Goal: Transaction & Acquisition: Purchase product/service

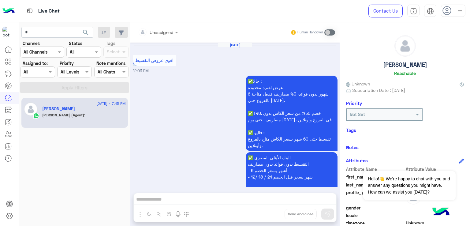
scroll to position [102, 0]
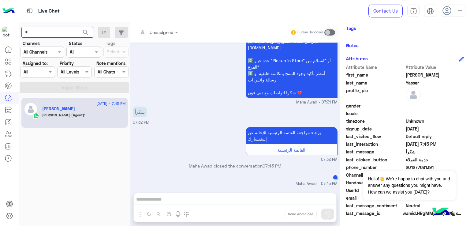
paste input "**********"
type input "**********"
click at [78, 27] on button "search" at bounding box center [85, 33] width 15 height 13
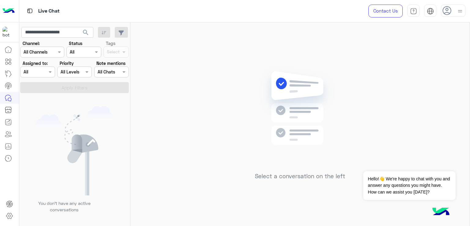
click at [87, 32] on span "search" at bounding box center [85, 32] width 7 height 7
click at [65, 33] on input "**********" at bounding box center [57, 32] width 72 height 11
paste input "text"
click at [78, 27] on button "search" at bounding box center [85, 33] width 15 height 13
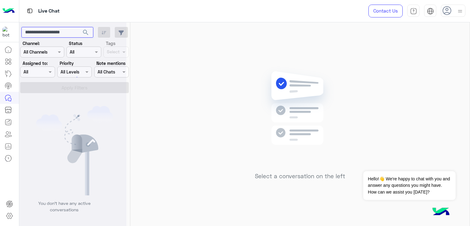
click at [78, 27] on button "search" at bounding box center [85, 33] width 15 height 13
click at [72, 30] on input "**********" at bounding box center [57, 32] width 72 height 11
paste input "text"
click at [78, 27] on button "search" at bounding box center [85, 33] width 15 height 13
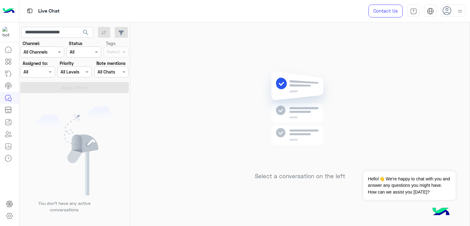
click at [86, 32] on span "search" at bounding box center [85, 32] width 7 height 7
click at [89, 33] on span "search" at bounding box center [85, 32] width 7 height 7
click at [65, 29] on input "**********" at bounding box center [57, 32] width 72 height 11
paste input "text"
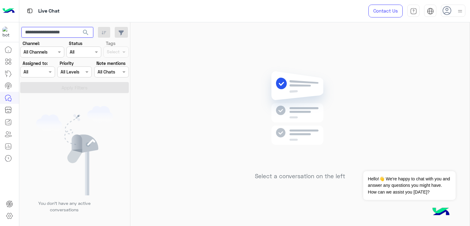
type input "**********"
click at [78, 27] on button "search" at bounding box center [85, 33] width 15 height 13
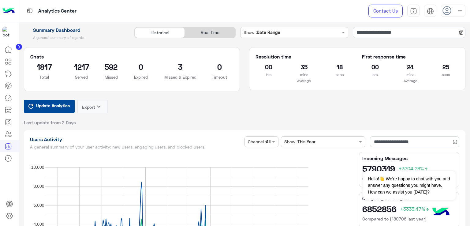
scroll to position [1587, 0]
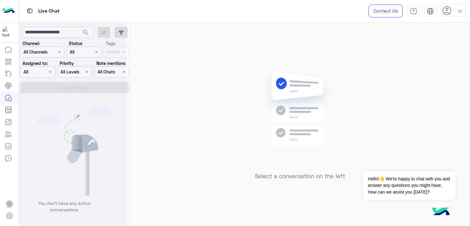
click at [87, 33] on div at bounding box center [72, 115] width 107 height 226
click at [84, 32] on div at bounding box center [72, 115] width 107 height 226
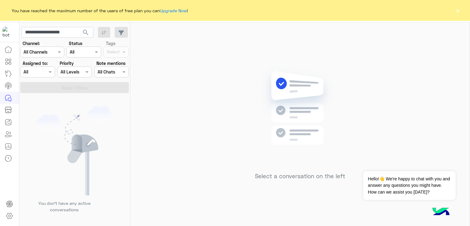
click at [178, 5] on span "You have reached the maximum number of the users of free plan you can Upgrade N…" at bounding box center [99, 10] width 181 height 11
click at [175, 13] on link "Upgrade Now" at bounding box center [173, 10] width 27 height 5
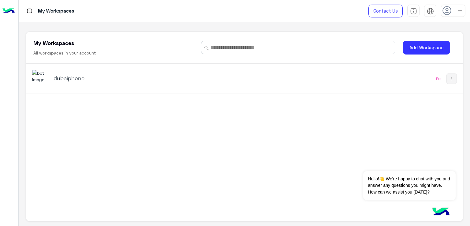
click at [86, 90] on div "dubaiphone Pro" at bounding box center [244, 78] width 436 height 29
click at [61, 79] on h5 "dubaiphone" at bounding box center [130, 77] width 153 height 7
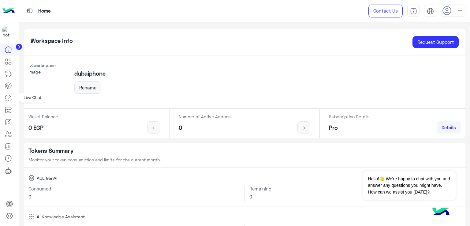
click at [10, 99] on icon at bounding box center [8, 97] width 7 height 7
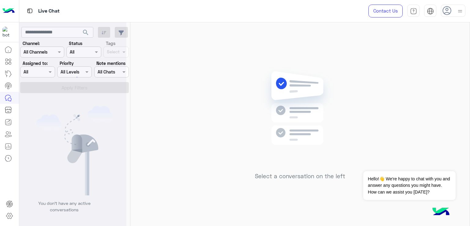
click at [50, 33] on div at bounding box center [72, 115] width 107 height 226
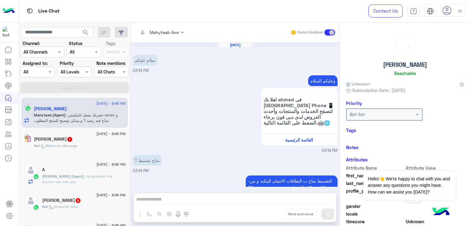
scroll to position [359, 0]
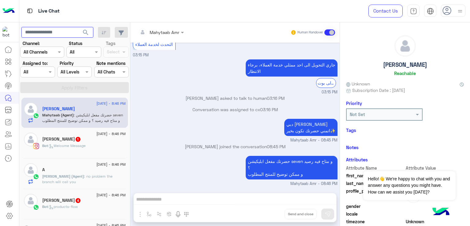
click at [49, 32] on input "text" at bounding box center [57, 32] width 72 height 11
paste input "**********"
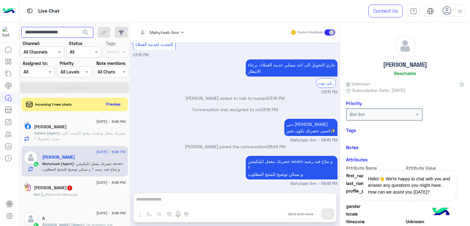
click at [78, 27] on button "search" at bounding box center [85, 33] width 15 height 13
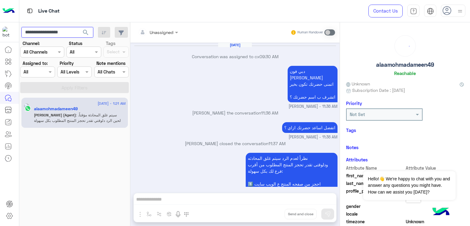
scroll to position [818, 0]
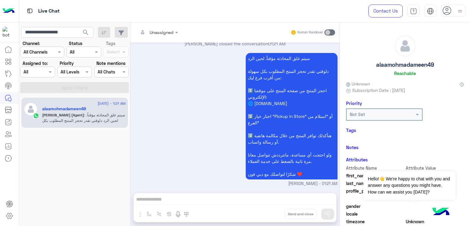
click at [86, 117] on p "Mohamed (Agent) : سيتم غلق المحادثة مؤقتاً. لحين الرد دلوقتي تقدر تحجز المنتج ا…" at bounding box center [84, 137] width 84 height 50
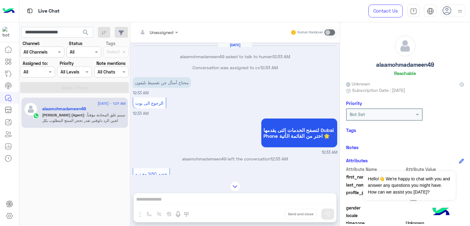
scroll to position [595, 0]
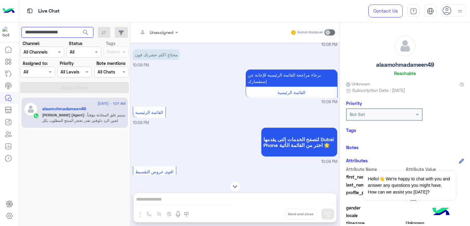
click at [55, 34] on input "**********" at bounding box center [57, 32] width 72 height 11
paste input "text"
click at [88, 32] on span "search" at bounding box center [85, 32] width 7 height 7
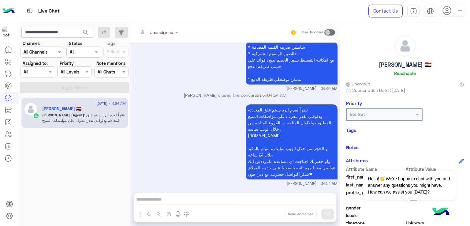
scroll to position [427, 0]
click at [48, 26] on app-inbox-users-filters "**********" at bounding box center [74, 58] width 111 height 73
click at [50, 29] on input "**********" at bounding box center [57, 32] width 72 height 11
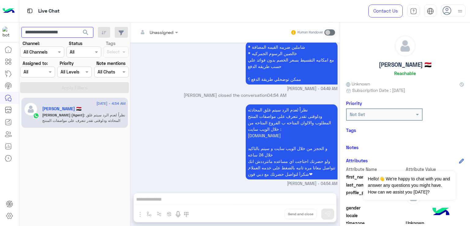
paste input "text"
click at [99, 33] on button "button" at bounding box center [104, 32] width 13 height 11
click at [86, 31] on span "search" at bounding box center [85, 32] width 7 height 7
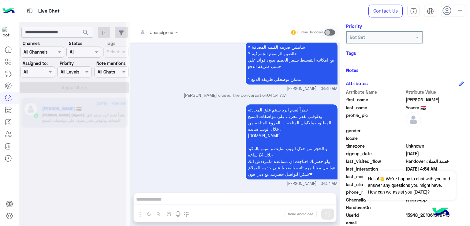
scroll to position [102, 0]
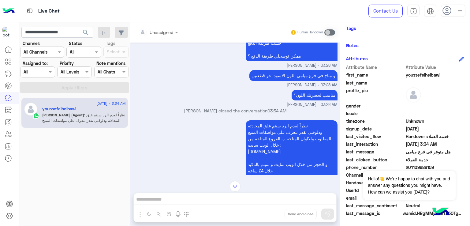
scroll to position [572, 0]
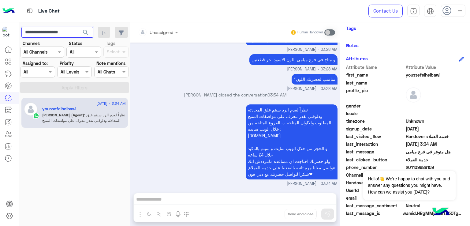
click at [60, 28] on input "**********" at bounding box center [57, 32] width 72 height 11
paste input "text"
type input "**********"
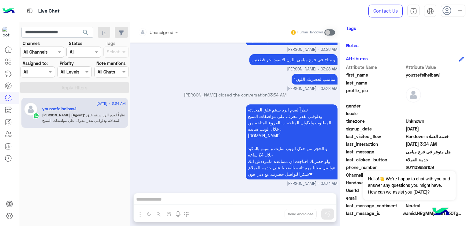
click at [87, 30] on span "search" at bounding box center [85, 32] width 7 height 7
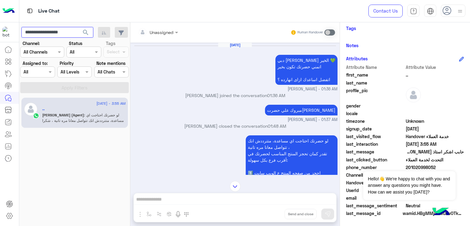
click at [55, 32] on input "**********" at bounding box center [57, 32] width 72 height 11
click at [86, 31] on span "search" at bounding box center [85, 32] width 7 height 7
click at [70, 32] on input "**********" at bounding box center [57, 32] width 72 height 11
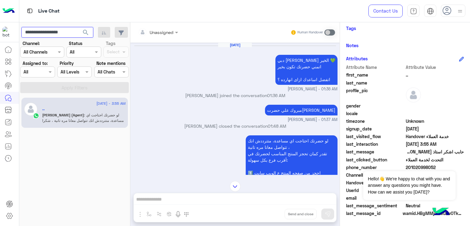
paste input "text"
type input "**********"
click at [78, 27] on button "search" at bounding box center [85, 33] width 15 height 13
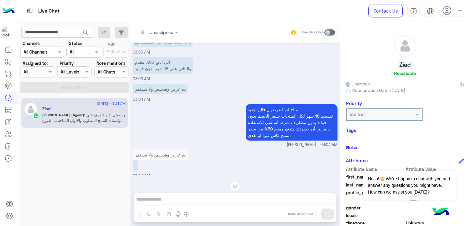
scroll to position [772, 0]
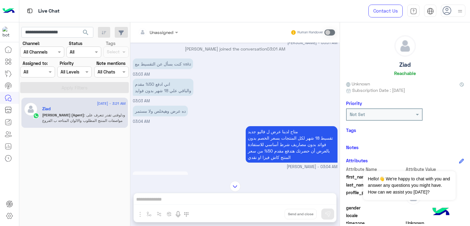
click at [163, 96] on p "اني ادفع 50% مقدم والباقي علي 18 شهر بدون فوايد" at bounding box center [163, 87] width 61 height 17
click at [160, 96] on p "اني ادفع 50% مقدم والباقي علي 18 شهر بدون فوايد" at bounding box center [163, 87] width 61 height 17
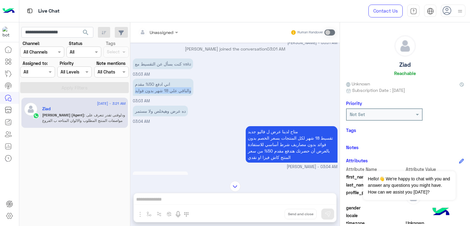
click at [160, 96] on p "اني ادفع 50% مقدم والباقي علي 18 شهر بدون فوايد" at bounding box center [163, 87] width 61 height 17
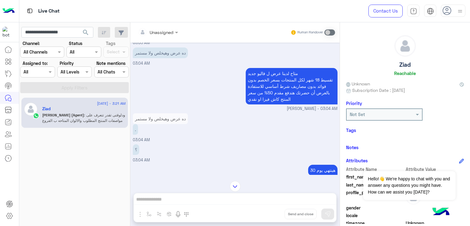
scroll to position [833, 0]
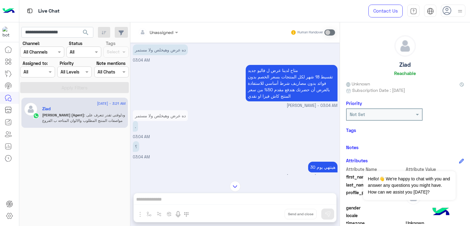
click at [150, 55] on p "ده عرض وهيخلص ولا مستمر" at bounding box center [160, 49] width 55 height 11
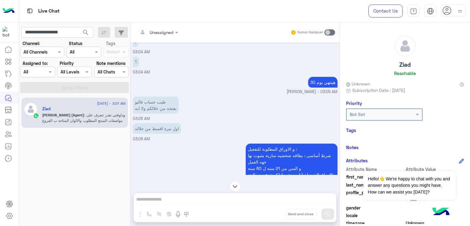
scroll to position [956, 0]
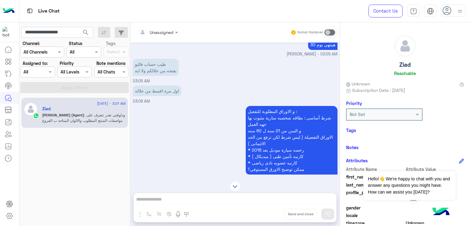
click at [155, 76] on p "طيب حساب فاليو بفتحه من خلالكم ولا ايه" at bounding box center [156, 67] width 46 height 17
click at [157, 76] on p "طيب حساب فاليو بفتحه من خلالكم ولا ايه" at bounding box center [156, 67] width 46 height 17
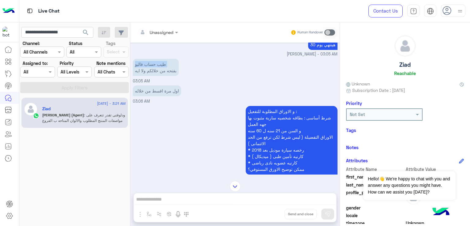
click at [157, 76] on p "طيب حساب فاليو بفتحه من خلالكم ولا ايه" at bounding box center [156, 67] width 46 height 17
click at [153, 84] on div "طيب حساب فاليو بفتحه من خلالكم ولا ايه 03:05 AM" at bounding box center [235, 70] width 205 height 27
click at [153, 95] on p "اول مرة اقسط من خلاله" at bounding box center [157, 90] width 48 height 11
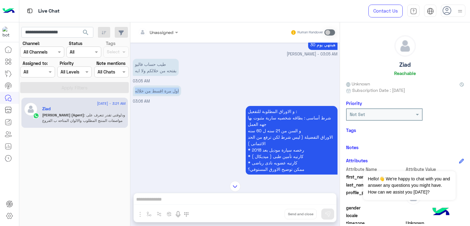
click at [153, 95] on p "اول مرة اقسط من خلاله" at bounding box center [157, 90] width 48 height 11
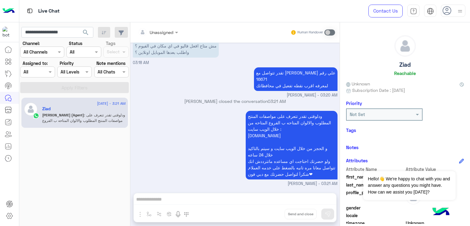
scroll to position [1265, 0]
click at [46, 33] on input "**********" at bounding box center [57, 32] width 72 height 11
paste input "text"
click at [87, 32] on span "search" at bounding box center [85, 32] width 7 height 7
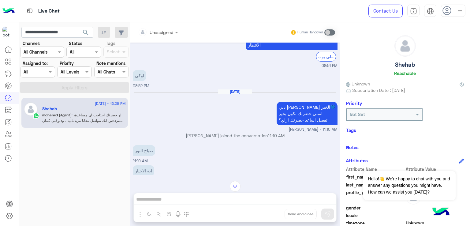
scroll to position [603, 0]
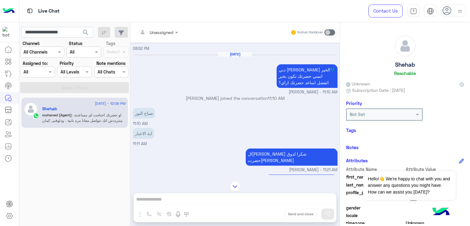
click at [296, 82] on p "دبي فون مهند احمد صباح الخير💙 اتمني حضرتك تكون بخير اتفضل اساعد حضرتك ازاي؟" at bounding box center [307, 76] width 61 height 24
click at [294, 86] on p "دبي فون مهند احمد صباح الخير💙 اتمني حضرتك تكون بخير اتفضل اساعد حضرتك ازاي؟" at bounding box center [307, 76] width 61 height 24
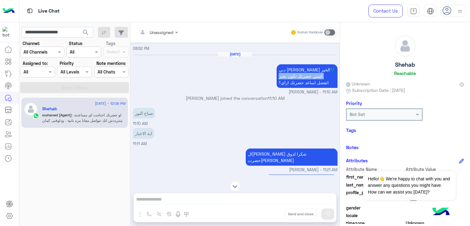
click at [294, 86] on p "دبي فون مهند احمد صباح الخير💙 اتمني حضرتك تكون بخير اتفضل اساعد حضرتك ازاي؟" at bounding box center [307, 76] width 61 height 24
click at [292, 88] on p "دبي فون مهند احمد صباح الخير💙 اتمني حضرتك تكون بخير اتفضل اساعد حضرتك ازاي؟" at bounding box center [307, 76] width 61 height 24
click at [291, 88] on p "دبي فون مهند احمد صباح الخير💙 اتمني حضرتك تكون بخير اتفضل اساعد حضرتك ازاي؟" at bounding box center [307, 76] width 61 height 24
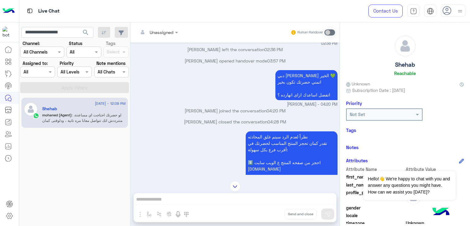
scroll to position [358, 0]
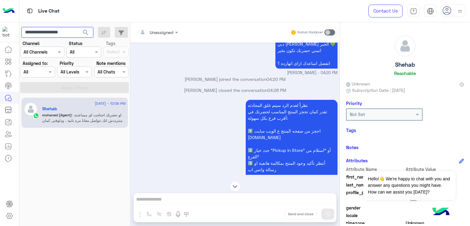
click at [52, 31] on input "**********" at bounding box center [57, 32] width 72 height 11
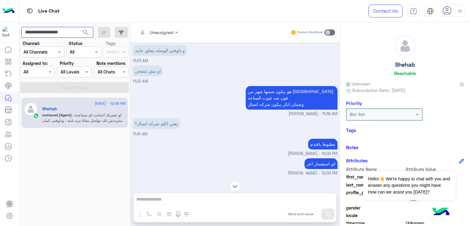
scroll to position [786, 0]
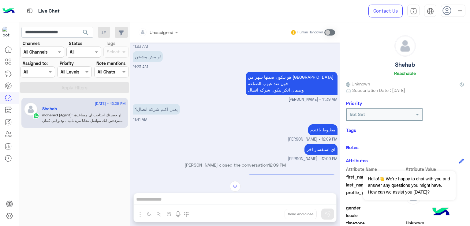
click at [269, 90] on p "هو بيكون ضمنها شهر من دبي فون ضد عيوب الصناعه وضمان انكر بيكون شركه اتصال" at bounding box center [292, 84] width 92 height 24
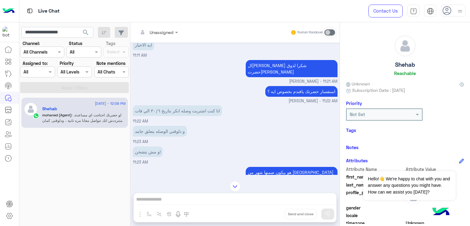
scroll to position [694, 0]
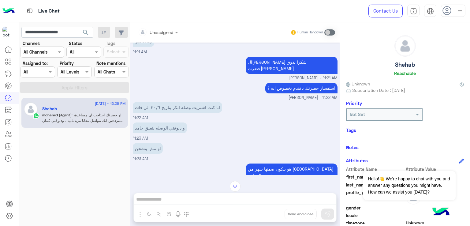
click at [292, 69] on p "الحمدلله يافندم شكرا لذوق حضرتك" at bounding box center [292, 65] width 92 height 17
click at [292, 85] on div "استفسار حضرتك يافندم بخصوص ايه ؟" at bounding box center [301, 88] width 72 height 14
click at [292, 86] on p "استفسار حضرتك يافندم بخصوص ايه ؟" at bounding box center [301, 88] width 72 height 11
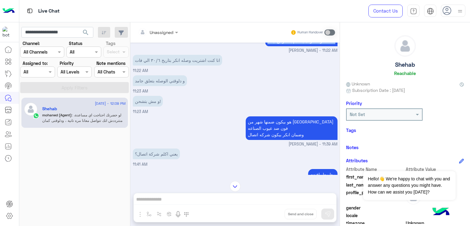
scroll to position [756, 0]
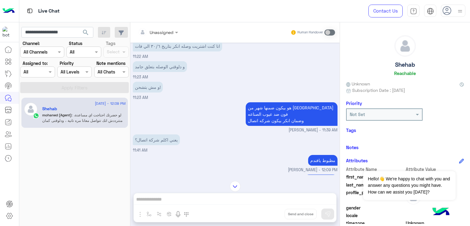
click at [267, 115] on p "هو بيكون ضمنها شهر من دبي فون ضد عيوب الصناعه وضمان انكر بيكون شركه اتصال" at bounding box center [292, 114] width 92 height 24
click at [267, 127] on div "هو بيكون ضمنها شهر من دبي فون ضد عيوب الصناعه وضمان انكر بيكون شركه اتصال" at bounding box center [292, 114] width 92 height 27
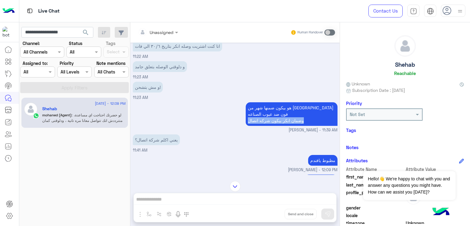
click at [267, 127] on div "هو بيكون ضمنها شهر من دبي فون ضد عيوب الصناعه وضمان انكر بيكون شركه اتصال" at bounding box center [292, 114] width 92 height 27
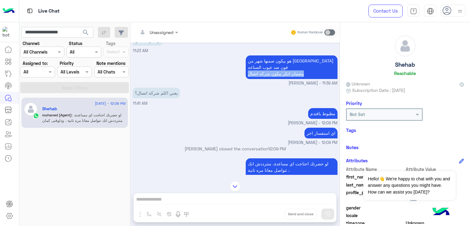
scroll to position [817, 0]
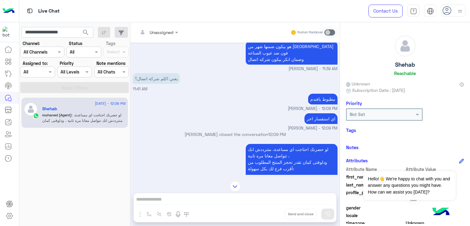
click at [312, 115] on div "اي استفسار اخر" at bounding box center [320, 119] width 33 height 14
click at [311, 130] on span "mohaned hassanen - 12:09 PM" at bounding box center [313, 128] width 50 height 6
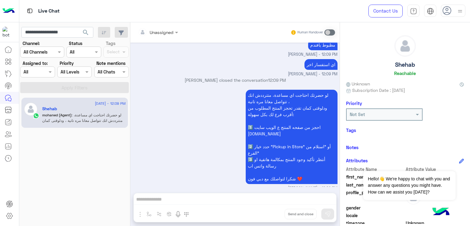
scroll to position [878, 0]
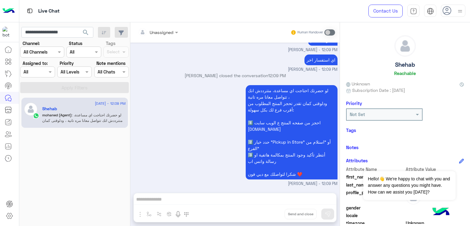
click at [56, 39] on app-inbox-users-filters "**********" at bounding box center [74, 58] width 111 height 73
click at [51, 35] on input "**********" at bounding box center [57, 32] width 72 height 11
paste input "text"
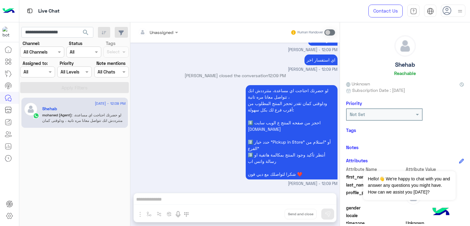
click at [89, 34] on span "search" at bounding box center [85, 32] width 7 height 7
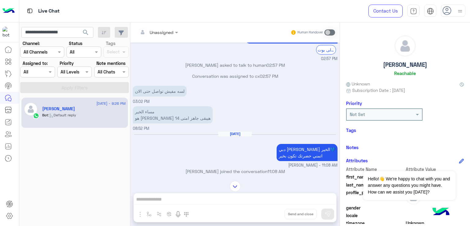
scroll to position [138, 0]
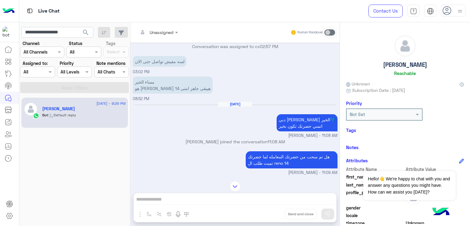
click at [161, 67] on p "لسه مفيش تواصل حتى الان" at bounding box center [160, 61] width 54 height 11
click at [161, 91] on p "مساء الخير هو اوبو رينو 14 هيبقى جاهز امتى" at bounding box center [173, 84] width 80 height 17
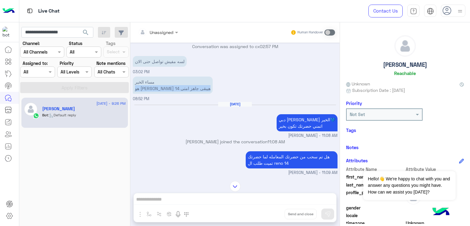
scroll to position [169, 0]
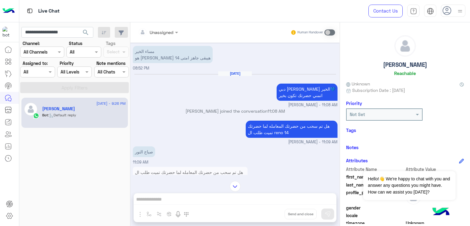
click at [277, 101] on p "دبي فون مهند احمد صباح الخير💙 اتمني حضرتك تكون بخير" at bounding box center [307, 92] width 61 height 17
click at [275, 128] on p "هل تم سحب من حضرتك المعامله لما حضرتك تميت طلب ال reno 14" at bounding box center [292, 129] width 92 height 17
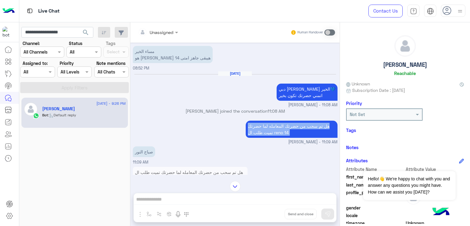
click at [275, 128] on p "هل تم سحب من حضرتك المعامله لما حضرتك تميت طلب ال reno 14" at bounding box center [292, 129] width 92 height 17
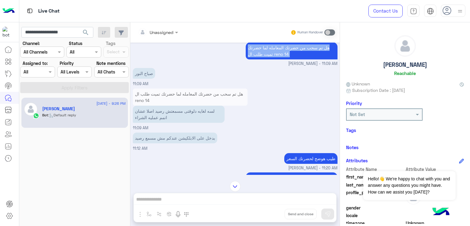
scroll to position [261, 0]
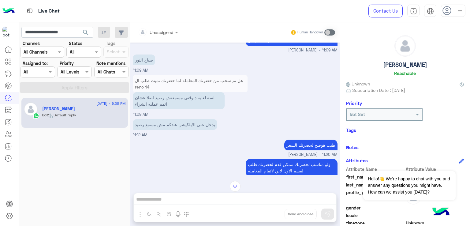
click at [164, 104] on p "لسه لغايه دلوقتى مسمعتش رصيد اصلا عشان اتمم عمليه الشراء" at bounding box center [179, 100] width 92 height 17
click at [157, 130] on p "بدخل على الابلكيشن عندكم مش مسمع رصيد" at bounding box center [175, 124] width 84 height 11
click at [167, 129] on p "بدخل على الابلكيشن عندكم مش مسمع رصيد" at bounding box center [175, 124] width 84 height 11
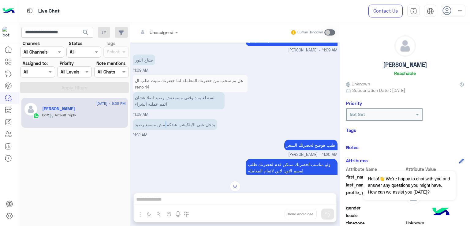
click at [167, 129] on p "بدخل على الابلكيشن عندكم مش مسمع رصيد" at bounding box center [175, 124] width 84 height 11
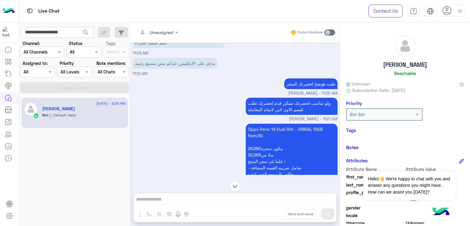
click at [322, 88] on p "طيب هوضح لحضرتك السعر" at bounding box center [310, 83] width 53 height 11
click at [280, 105] on p "ولو مناسب لحضرتك ممكن قدم لحضرتك طلب لقسم الاون لاين لاتمام المعامله" at bounding box center [292, 106] width 92 height 17
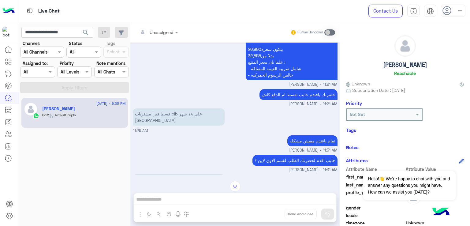
scroll to position [444, 0]
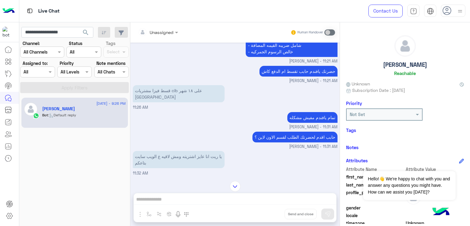
click at [299, 72] on p "حضرتك يافندم حابب تقسط ام الدفع كاش" at bounding box center [298, 71] width 78 height 11
click at [173, 90] on p "قسط فيزا مشتريات cib على ١٨ شهر تربل زيرو" at bounding box center [179, 93] width 92 height 17
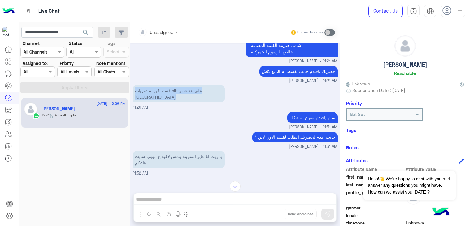
click at [173, 90] on p "قسط فيزا مشتريات cib على ١٨ شهر تربل زيرو" at bounding box center [179, 93] width 92 height 17
click at [274, 115] on div "تمام يافندم مفيش مشكله mohaned hassanen - 11:31 AM" at bounding box center [235, 120] width 205 height 20
click at [274, 133] on p "حابب اقدم لحضرتك الطلب لقسم الاون لاين ؟" at bounding box center [294, 137] width 85 height 11
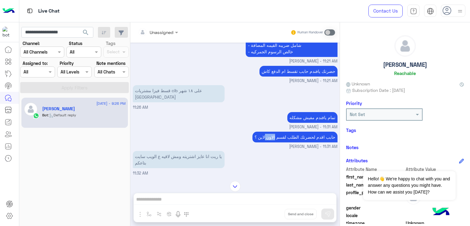
click at [274, 133] on p "حابب اقدم لحضرتك الطلب لقسم الاون لاين ؟" at bounding box center [294, 137] width 85 height 11
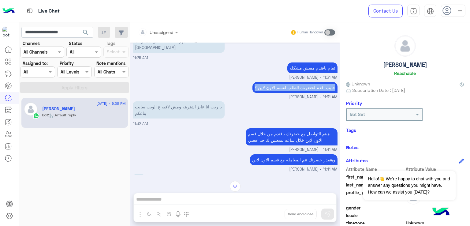
scroll to position [505, 0]
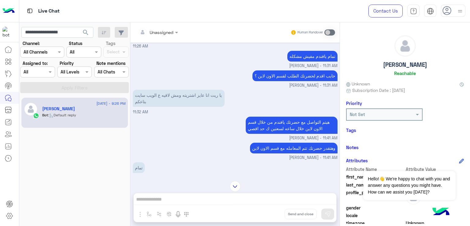
click at [169, 91] on p "يا ريت انا عايز اشتريته ومش لاقيه ع الويب سايت بتاعكم" at bounding box center [179, 98] width 92 height 17
click at [267, 121] on p "هيتم التواصل مع حضرتك يافندم من خلال قسم الاون لاين خلال ساعه لسعتين ك حد اقصي" at bounding box center [292, 125] width 92 height 17
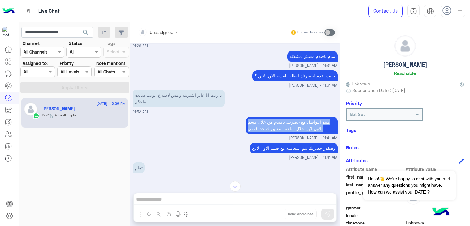
click at [267, 121] on p "هيتم التواصل مع حضرتك يافندم من خلال قسم الاون لاين خلال ساعه لسعتين ك حد اقصي" at bounding box center [292, 125] width 92 height 17
click at [278, 143] on p "وهتقدر حضرتك تتم المعامله مع قسم الاون لاين" at bounding box center [293, 148] width 87 height 11
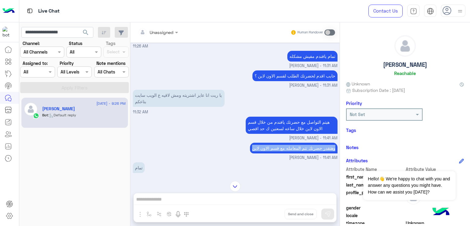
click at [278, 143] on p "وهتقدر حضرتك تتم المعامله مع قسم الاون لاين" at bounding box center [293, 148] width 87 height 11
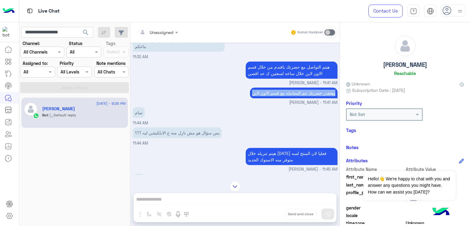
scroll to position [566, 0]
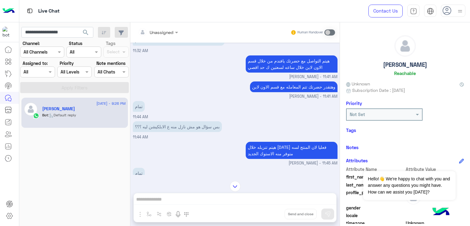
click at [143, 125] on p "بس سؤال هو مش نازل منه ع الابلكيشن ليه ؟؟؟" at bounding box center [177, 126] width 89 height 11
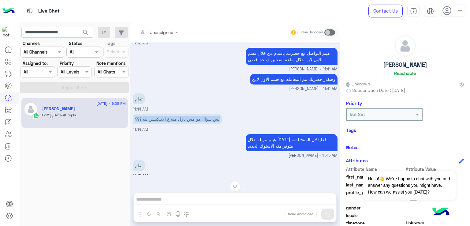
scroll to position [597, 0]
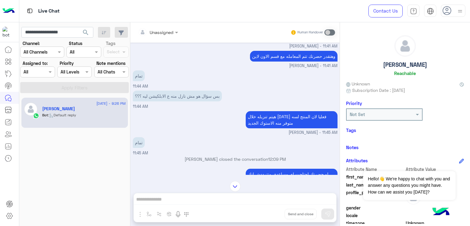
click at [259, 118] on p "هيتم تنزيله خلال اليوم فعليا لان المنتج لسه متوفر منه الاستوك الجديد" at bounding box center [292, 119] width 92 height 17
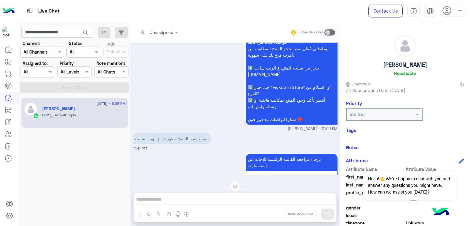
scroll to position [750, 0]
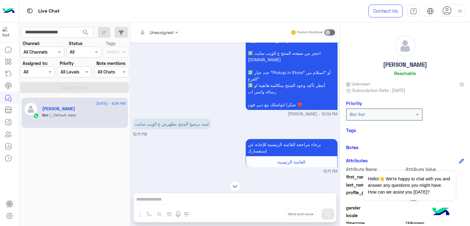
click at [180, 122] on p "لسه برضوا المنتج مظهرش ع الويب سايت" at bounding box center [172, 123] width 78 height 11
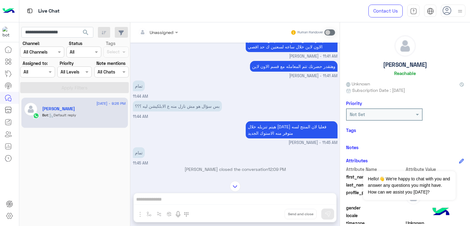
scroll to position [597, 0]
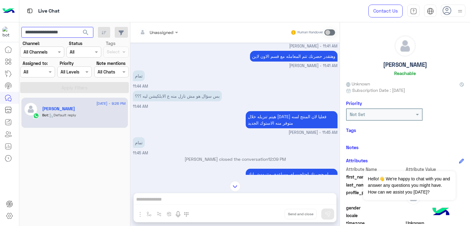
click at [50, 33] on input "**********" at bounding box center [57, 32] width 72 height 11
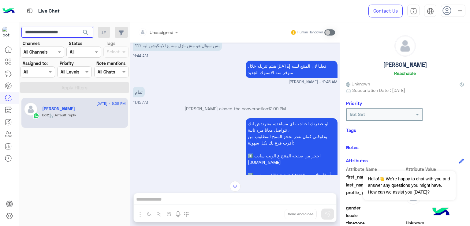
scroll to position [658, 0]
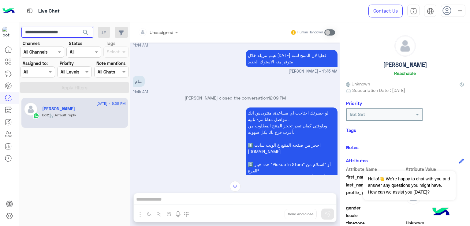
paste input "text"
type input "**********"
click at [84, 31] on span "search" at bounding box center [85, 32] width 7 height 7
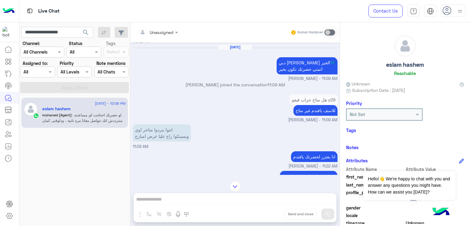
scroll to position [123, 0]
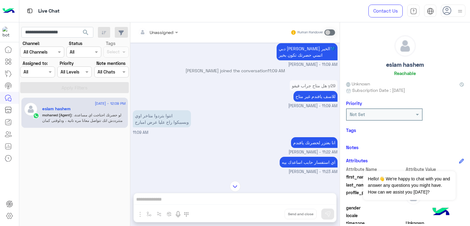
click at [304, 98] on p "للاسف يافندم غير متاح" at bounding box center [315, 96] width 44 height 11
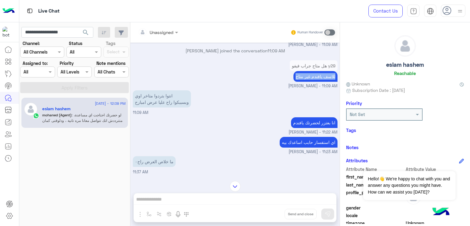
scroll to position [154, 0]
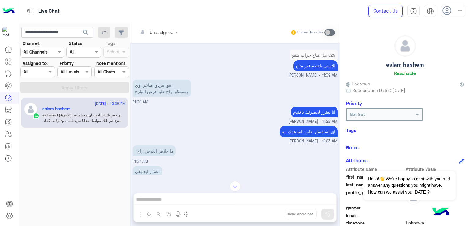
click at [167, 94] on p "انتوا بتردوا متاخر اوي وبسببكوا راح عليا عرض امبارح" at bounding box center [162, 88] width 58 height 17
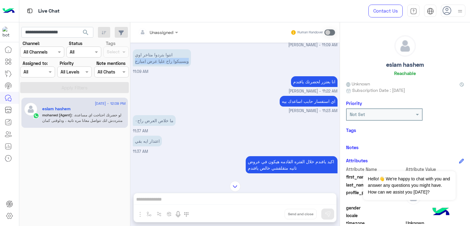
scroll to position [184, 0]
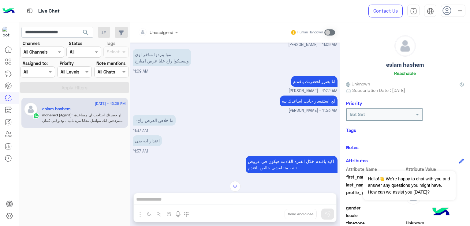
click at [301, 101] on p "اي استفسار حابب اساعدك بيه" at bounding box center [309, 100] width 58 height 11
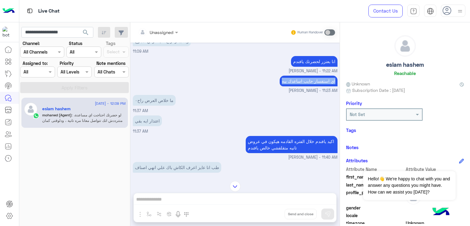
scroll to position [215, 0]
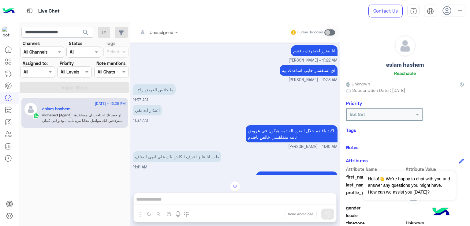
click at [152, 90] on p "ما خلاص العرض راح٠" at bounding box center [154, 89] width 43 height 11
click at [147, 111] on p "اعتذار ايه بقي" at bounding box center [147, 110] width 29 height 11
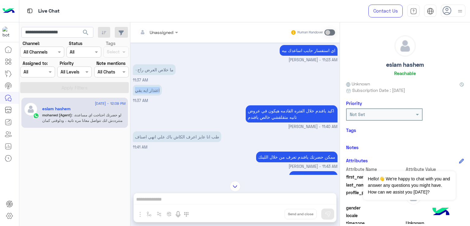
scroll to position [245, 0]
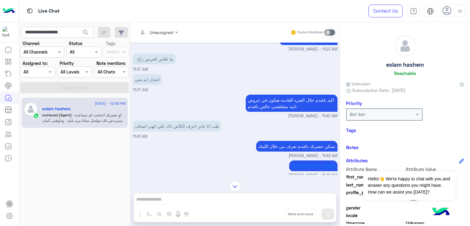
click at [290, 102] on p "اكيد يافندم خلال الفتره القادمه هيكون في عروض تانيه متقلقشي خالص يافندم" at bounding box center [292, 103] width 92 height 17
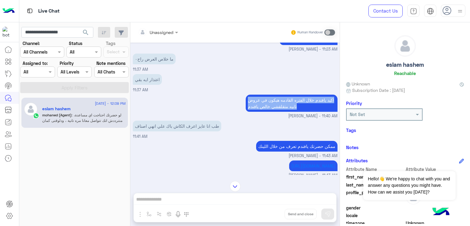
click at [290, 102] on p "اكيد يافندم خلال الفتره القادمه هيكون في عروض تانيه متقلقشي خالص يافندم" at bounding box center [292, 103] width 92 height 17
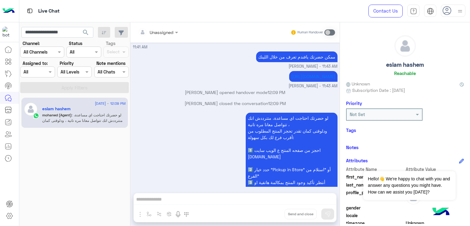
scroll to position [368, 0]
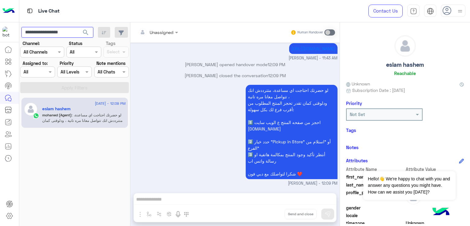
click at [54, 30] on input "**********" at bounding box center [57, 32] width 72 height 11
click at [58, 31] on input "**********" at bounding box center [57, 32] width 72 height 11
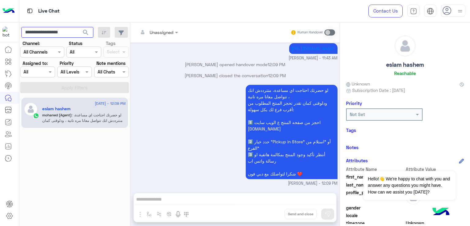
click at [76, 31] on input "**********" at bounding box center [57, 32] width 72 height 11
paste input "text"
click at [87, 34] on span "search" at bounding box center [85, 32] width 7 height 7
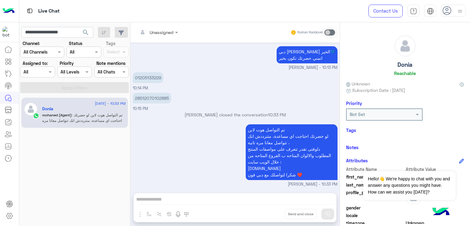
scroll to position [528, 0]
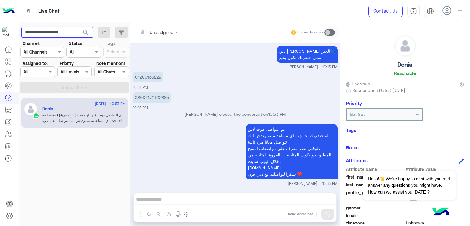
click at [55, 37] on input "**********" at bounding box center [57, 32] width 72 height 11
paste input "text"
click at [87, 33] on span "search" at bounding box center [85, 32] width 7 height 7
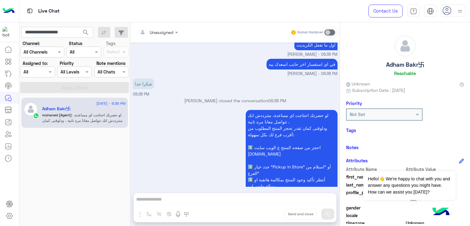
scroll to position [1016, 0]
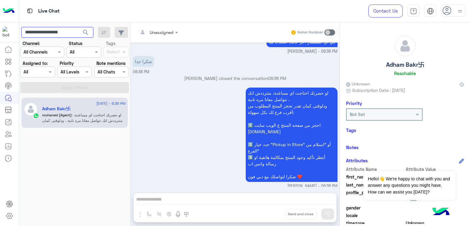
click at [49, 36] on input "**********" at bounding box center [57, 32] width 72 height 11
paste input "text"
click at [84, 30] on span "search" at bounding box center [85, 32] width 7 height 7
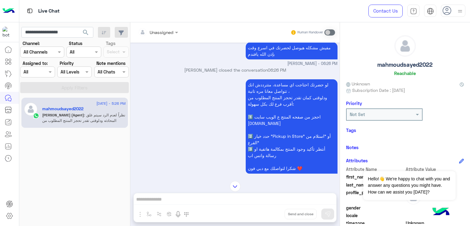
scroll to position [795, 0]
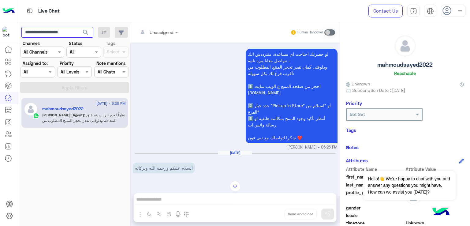
click at [58, 34] on input "**********" at bounding box center [57, 32] width 72 height 11
paste input "text"
click at [83, 33] on span "search" at bounding box center [85, 32] width 7 height 7
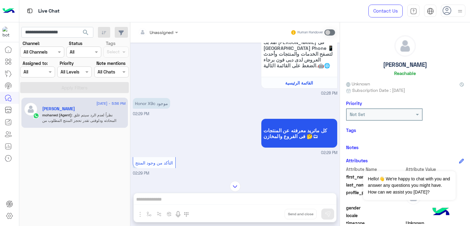
scroll to position [750, 0]
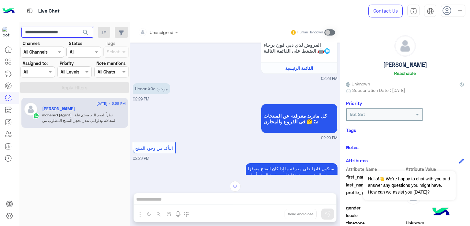
click at [71, 35] on input "**********" at bounding box center [57, 32] width 72 height 11
paste input "text"
click at [88, 31] on span "search" at bounding box center [85, 32] width 7 height 7
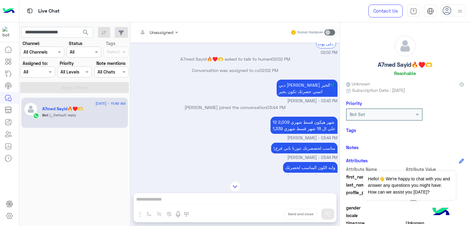
scroll to position [588, 0]
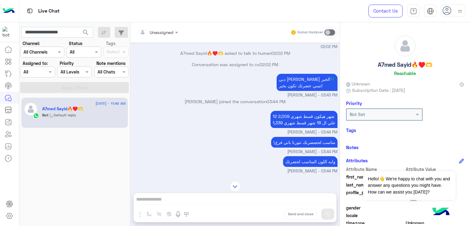
click at [295, 79] on p "دبي فون مهند احمد مساء الخير💙 اتمني حضرتك تكون بخير" at bounding box center [307, 82] width 61 height 17
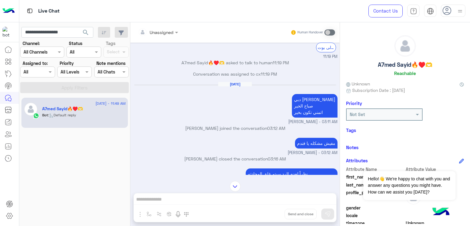
scroll to position [1659, 0]
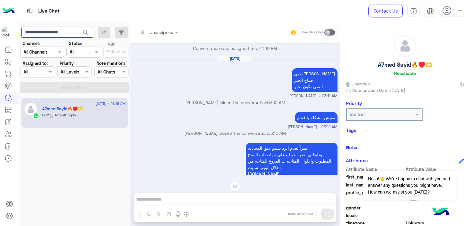
click at [62, 34] on input "**********" at bounding box center [57, 32] width 72 height 11
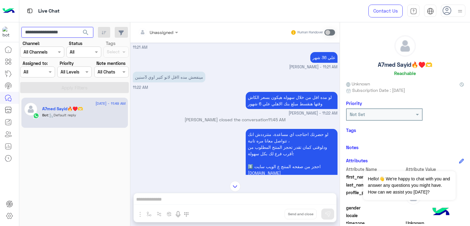
scroll to position [4648, 0]
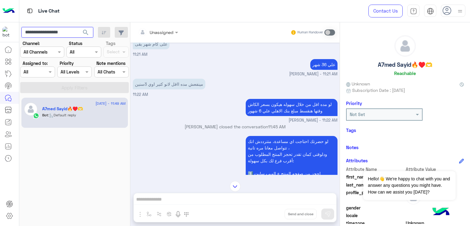
click at [54, 33] on input "**********" at bounding box center [57, 32] width 72 height 11
paste input "text"
click at [87, 32] on span "search" at bounding box center [85, 32] width 7 height 7
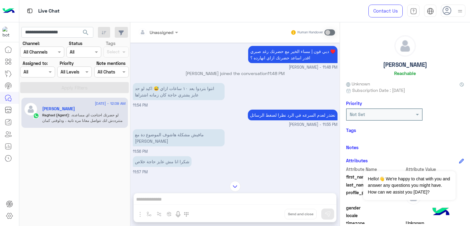
scroll to position [320, 0]
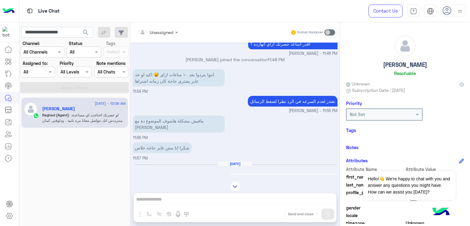
click at [182, 77] on p "انتوا بتردوا بعد ١٠ ساعات ازاي 😅 اكيد لو حد عايز يشتري حاجة كان زمانه اشتراها" at bounding box center [179, 77] width 92 height 17
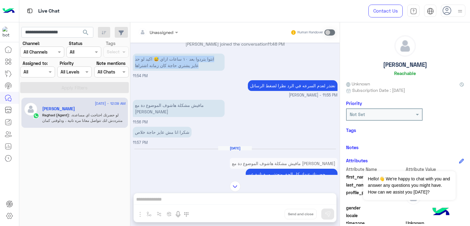
scroll to position [350, 0]
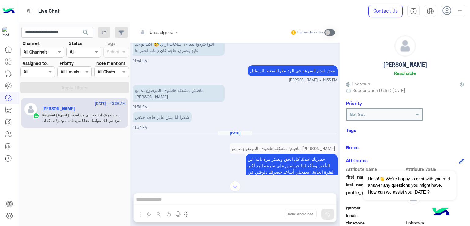
click at [292, 76] on p "نعتذر لعدم السرعه في الرد نظرا لضغط الرسائل" at bounding box center [293, 70] width 90 height 11
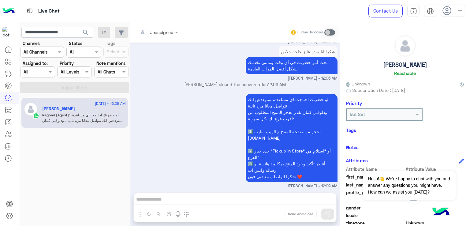
scroll to position [503, 0]
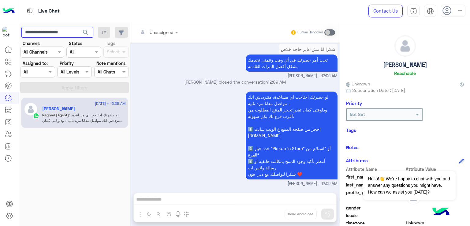
click at [50, 31] on input "**********" at bounding box center [57, 32] width 72 height 11
click at [56, 32] on input "**********" at bounding box center [57, 32] width 72 height 11
paste input "text"
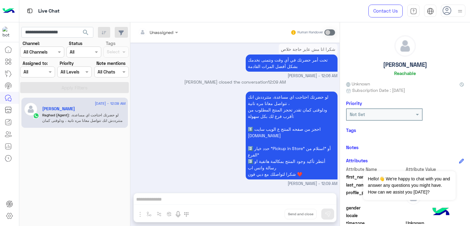
click at [83, 31] on span "search" at bounding box center [85, 32] width 7 height 7
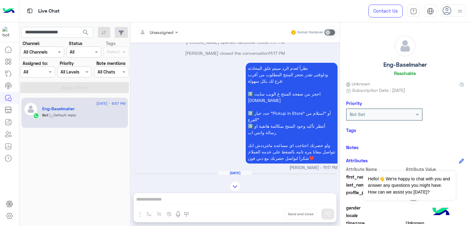
scroll to position [717, 0]
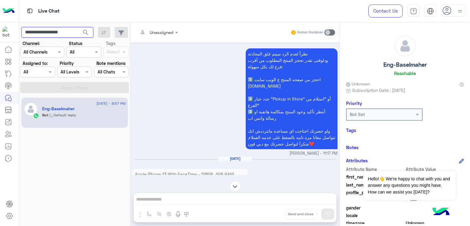
click at [71, 32] on input "**********" at bounding box center [57, 32] width 72 height 11
paste input "text"
click at [84, 31] on span "search" at bounding box center [85, 32] width 7 height 7
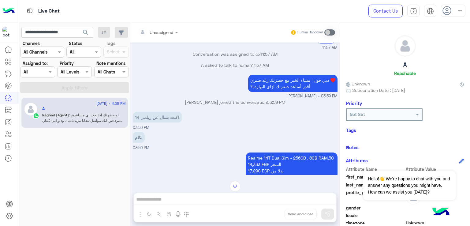
scroll to position [451, 0]
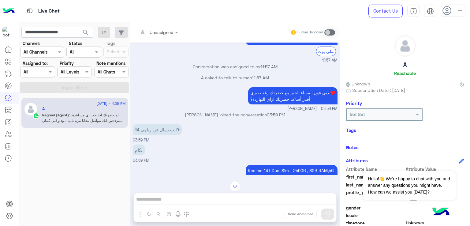
click at [274, 101] on p "دبي فون | مساء الخير مع حضرتك رغد صبري ♥️ أقدر أساعد حضرتك ازاي النهاردة؟" at bounding box center [292, 95] width 89 height 17
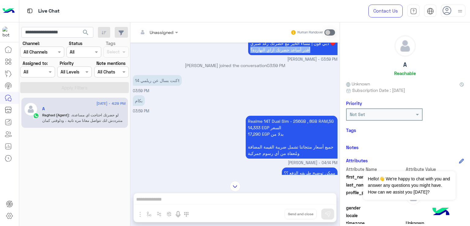
scroll to position [513, 0]
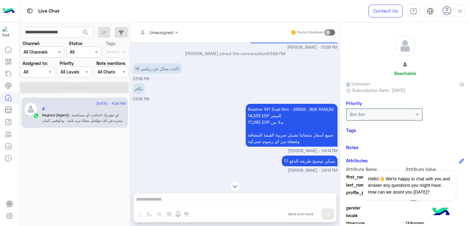
click at [155, 74] on p "كنت بسال عن ريلمي 14t" at bounding box center [157, 68] width 49 height 11
click at [140, 94] on p "بكام" at bounding box center [139, 88] width 12 height 11
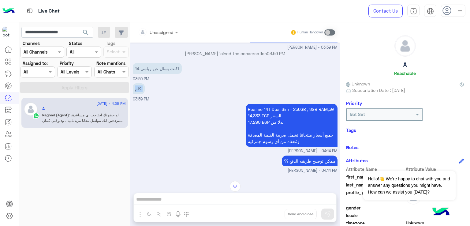
drag, startPoint x: 140, startPoint y: 95, endPoint x: 207, endPoint y: 106, distance: 68.1
click at [150, 98] on div "بكام 03:59 PM" at bounding box center [235, 92] width 205 height 20
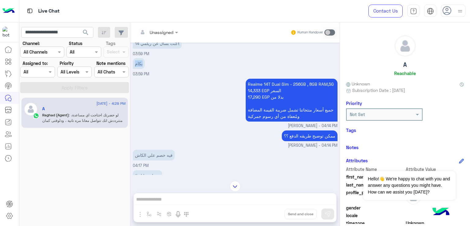
scroll to position [574, 0]
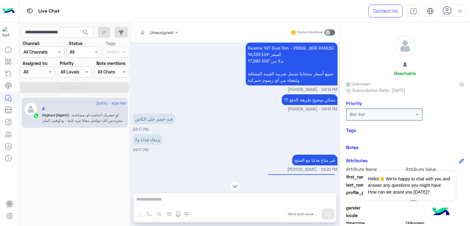
click at [284, 77] on p "Realme 14T Dual Sim - 256GB , 8GB RAM,5G 14,333 EGP السعر 17,290 EGP بدلا من جم…" at bounding box center [292, 64] width 92 height 43
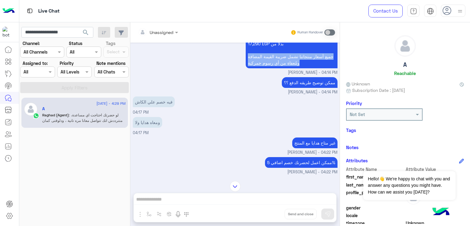
scroll to position [604, 0]
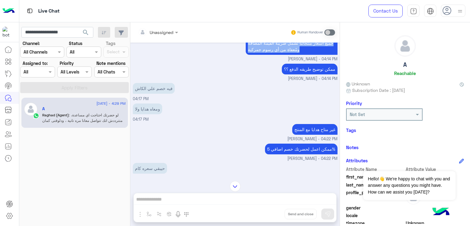
click at [308, 81] on span "Raghad Sabry - 04:14 PM" at bounding box center [313, 79] width 50 height 6
click at [305, 74] on p "ممكن توضيح طريقه الدفع ؟؟" at bounding box center [310, 69] width 56 height 11
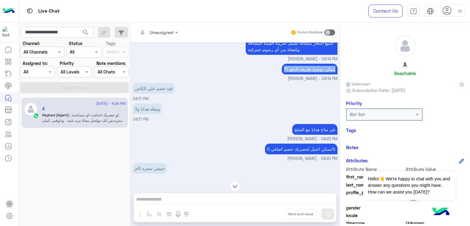
click at [305, 74] on p "ممكن توضيح طريقه الدفع ؟؟" at bounding box center [310, 69] width 56 height 11
click at [155, 94] on p "فيه خصم علي الكاش" at bounding box center [154, 88] width 42 height 11
click at [146, 113] on p "ومعاه هدايا ولا" at bounding box center [147, 108] width 29 height 11
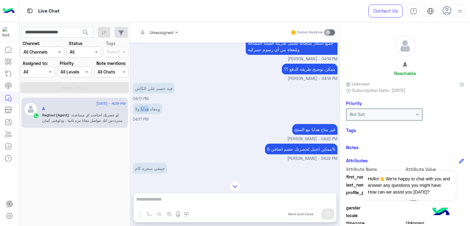
click at [146, 113] on p "ومعاه هدايا ولا" at bounding box center [147, 108] width 29 height 11
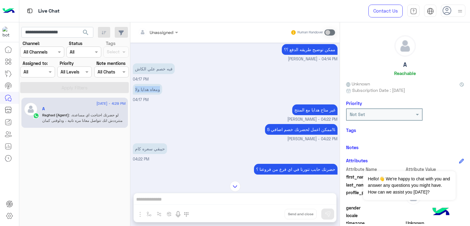
scroll to position [635, 0]
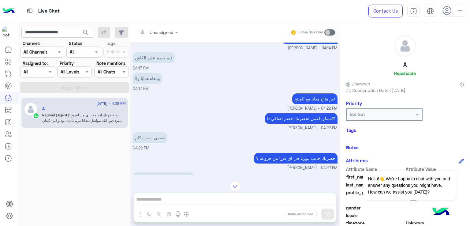
click at [313, 102] on p "غير متاح هدايا مع المنتج" at bounding box center [314, 98] width 45 height 11
click at [300, 122] on p "ممكن اعمل لحضرتك خصم اضافي 5%" at bounding box center [301, 118] width 72 height 11
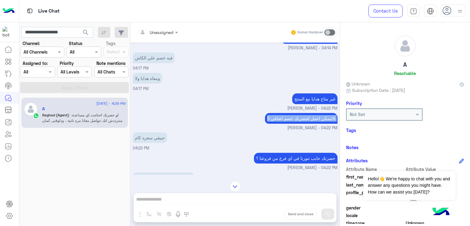
click at [300, 122] on p "ممكن اعمل لحضرتك خصم اضافي 5%" at bounding box center [301, 118] width 72 height 11
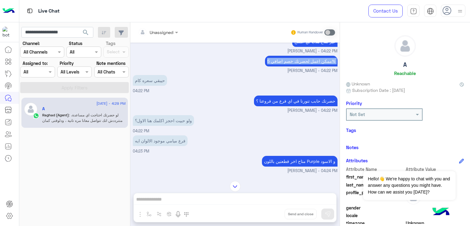
scroll to position [696, 0]
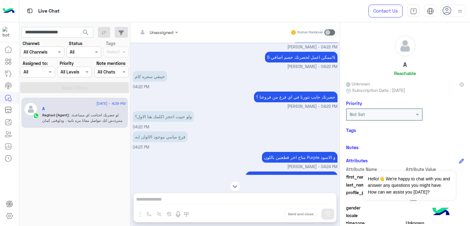
click at [281, 102] on p "حضرتك حابب تنورنا في اي فرع من فروعنا ؟" at bounding box center [296, 96] width 84 height 11
click at [282, 102] on p "حضرتك حابب تنورنا في اي فرع من فروعنا ؟" at bounding box center [296, 96] width 84 height 11
click at [146, 122] on p "ولو حبيت احجز اكلمك هنا الاول؟" at bounding box center [163, 116] width 61 height 11
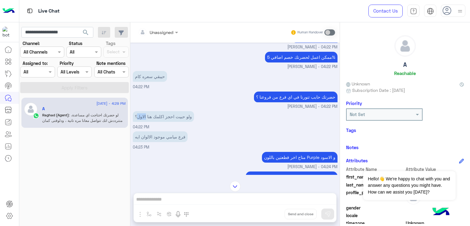
click at [146, 122] on p "ولو حبيت احجز اكلمك هنا الاول؟" at bounding box center [163, 116] width 61 height 11
click at [158, 142] on app-msgs-text "فرع ميامي موجود الالوان ايه" at bounding box center [160, 136] width 55 height 11
click at [158, 143] on div "فرع ميامي موجود الالوان ايه" at bounding box center [160, 137] width 55 height 14
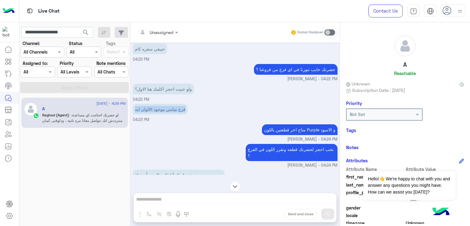
scroll to position [727, 0]
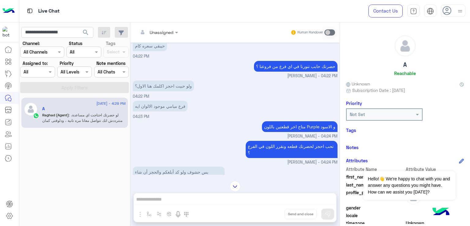
click at [284, 132] on p "متاح اخر قطعتين باللون Purple و الاسود" at bounding box center [300, 126] width 76 height 11
click at [285, 153] on p "تحب احجز لحضرتك قطعه ونقرر اللون في الفرع ؟" at bounding box center [292, 149] width 92 height 17
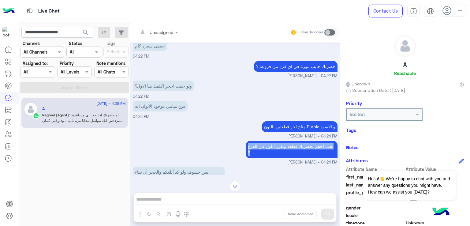
click at [285, 153] on p "تحب احجز لحضرتك قطعه ونقرر اللون في الفرع ؟" at bounding box center [292, 149] width 92 height 17
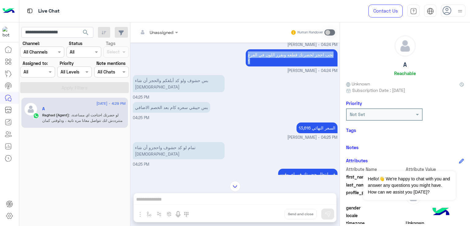
scroll to position [819, 0]
click at [157, 76] on p "بس حشوف ولو كد أبلغكم والحجز أن شاء الله" at bounding box center [179, 83] width 92 height 17
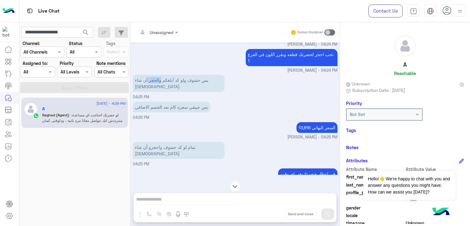
click at [157, 76] on p "بس حشوف ولو كد أبلغكم والحجز أن شاء الله" at bounding box center [179, 83] width 92 height 17
click at [169, 102] on p "بس حيبقي سعره كام بعد الخصم الاضافي" at bounding box center [171, 107] width 77 height 11
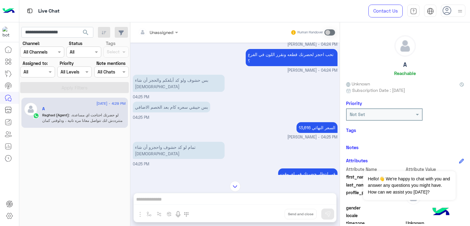
click at [311, 122] on p "السعر النهائي 13,616" at bounding box center [316, 127] width 41 height 11
click at [147, 142] on p "تمام لو كد حشوف واحجزو أن شاء الله" at bounding box center [179, 150] width 92 height 17
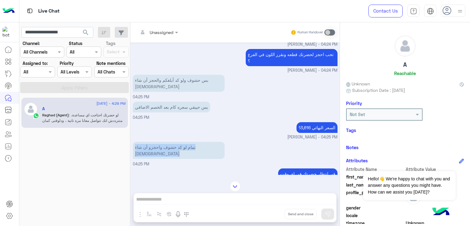
click at [147, 142] on p "تمام لو كد حشوف واحجزو أن شاء الله" at bounding box center [179, 150] width 92 height 17
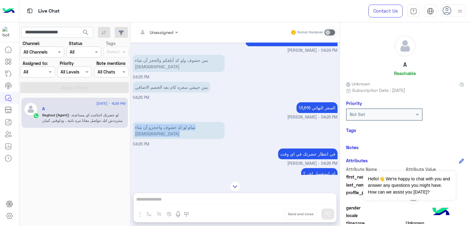
scroll to position [849, 0]
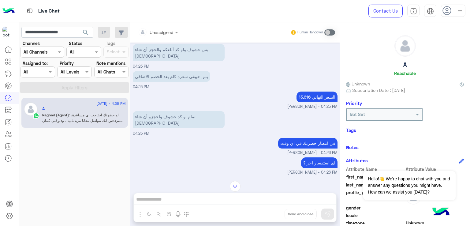
click at [307, 138] on p "في انتظار حضرتك في اي وقت" at bounding box center [307, 143] width 59 height 11
click at [321, 157] on p "اي استفسار اخر ؟" at bounding box center [319, 162] width 36 height 11
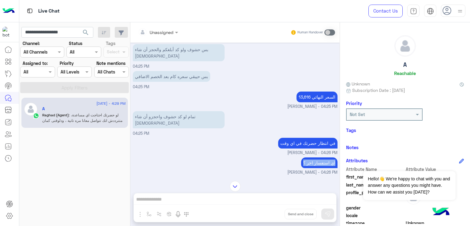
click at [321, 157] on p "اي استفسار اخر ؟" at bounding box center [319, 162] width 36 height 11
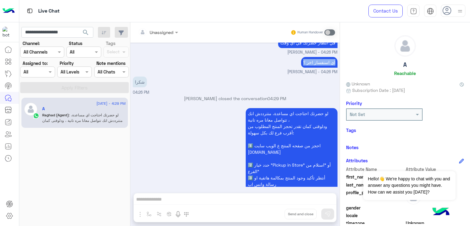
scroll to position [957, 0]
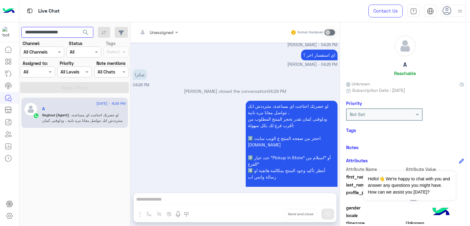
click at [40, 30] on input "**********" at bounding box center [57, 32] width 72 height 11
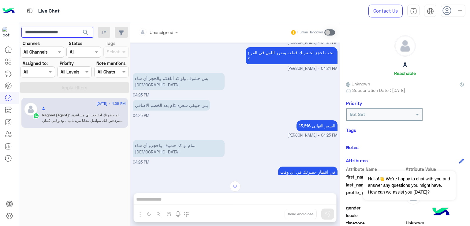
scroll to position [834, 0]
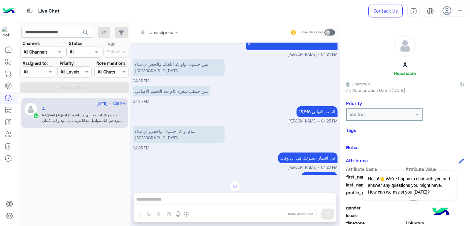
click at [185, 126] on p "تمام لو كد حشوف واحجزو أن شاء الله" at bounding box center [179, 134] width 92 height 17
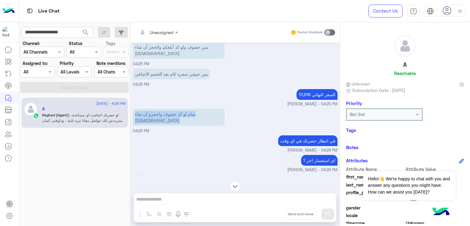
scroll to position [865, 0]
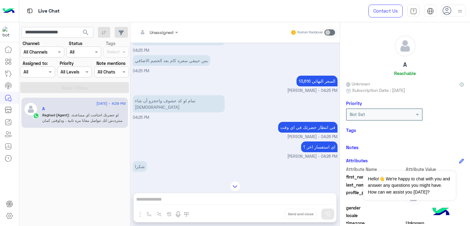
click at [298, 122] on p "في انتظار حضرتك في اي وقت" at bounding box center [307, 127] width 59 height 11
click at [308, 154] on span "Raghad Sabry - 04:26 PM" at bounding box center [312, 157] width 50 height 6
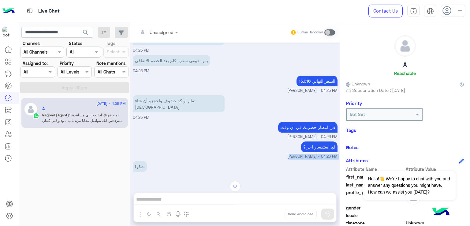
click at [308, 154] on span "Raghad Sabry - 04:26 PM" at bounding box center [312, 157] width 50 height 6
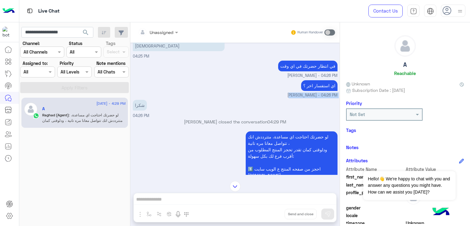
scroll to position [957, 0]
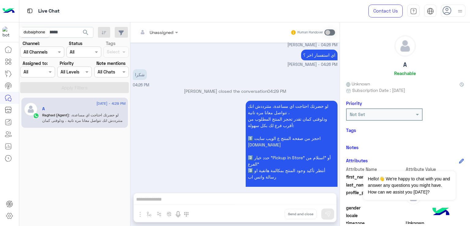
click at [47, 30] on div "dubaiphone" at bounding box center [34, 32] width 31 height 10
click at [67, 32] on input "**********" at bounding box center [57, 32] width 72 height 11
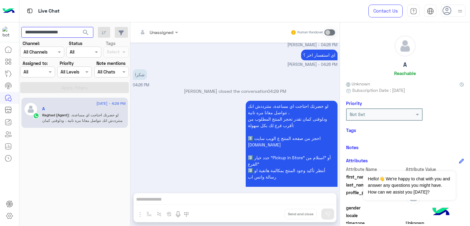
paste input "text"
click at [84, 32] on span "search" at bounding box center [85, 32] width 7 height 7
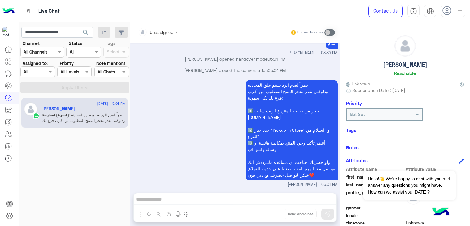
scroll to position [894, 0]
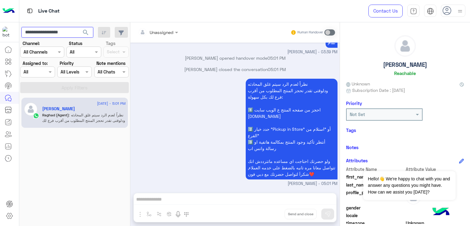
click at [62, 30] on input "**********" at bounding box center [57, 32] width 72 height 11
click at [77, 31] on input "**********" at bounding box center [57, 32] width 72 height 11
drag, startPoint x: 76, startPoint y: 32, endPoint x: 43, endPoint y: 33, distance: 32.7
click at [43, 33] on input "**********" at bounding box center [57, 32] width 72 height 11
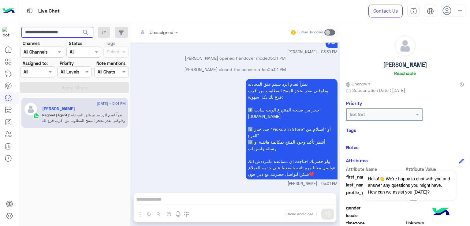
click at [69, 29] on input "**********" at bounding box center [57, 32] width 72 height 11
paste input "text"
click at [86, 33] on span "search" at bounding box center [85, 32] width 7 height 7
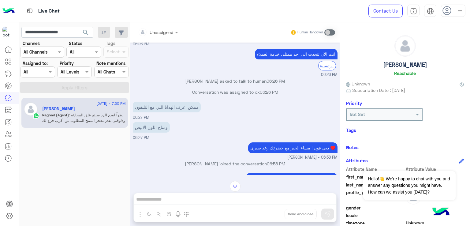
scroll to position [57, 0]
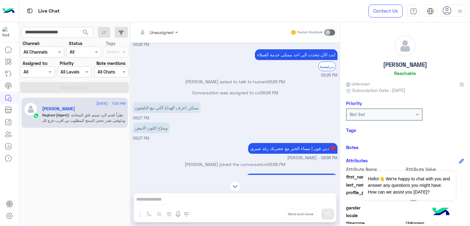
click at [167, 111] on p "ممكن اعرف الهدايا اللي مع التليفون" at bounding box center [167, 107] width 68 height 11
click at [149, 132] on p "ومتاح اللون الابيض" at bounding box center [151, 127] width 37 height 11
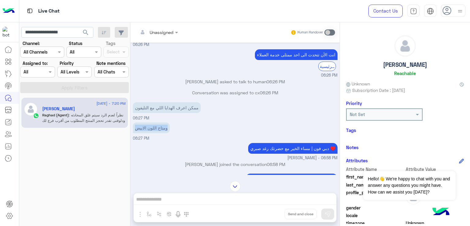
click at [149, 132] on p "ومتاح اللون الابيض" at bounding box center [151, 127] width 37 height 11
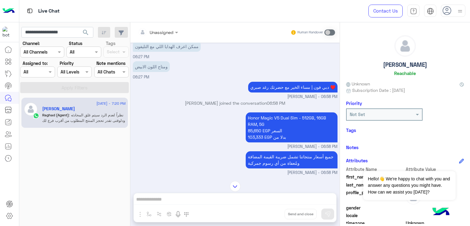
click at [266, 125] on p "Honor Magic V5 Dual Sim - 512GB, 16GB RAM, 5G 85,650 EGP السعر 103,333 EGP بدلا…" at bounding box center [292, 127] width 92 height 30
click at [266, 139] on p "Honor Magic V5 Dual Sim - 512GB, 16GB RAM, 5G 85,650 EGP السعر 103,333 EGP بدلا…" at bounding box center [292, 127] width 92 height 30
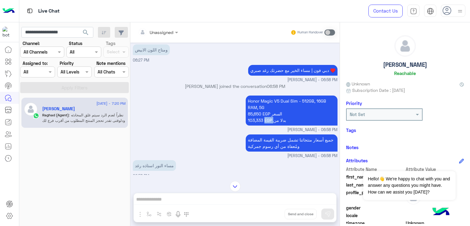
scroll to position [148, 0]
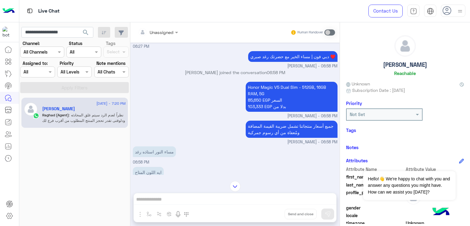
click at [262, 127] on p "جميع أسعار منتجاتنا تشمل ضريبة القيمة المضافة ومُعفاة من أي رسوم جمركية" at bounding box center [292, 129] width 92 height 17
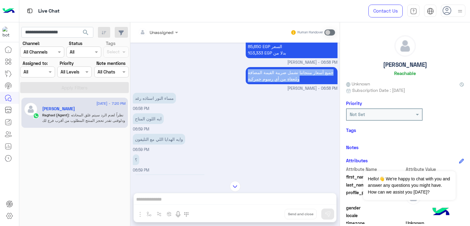
scroll to position [210, 0]
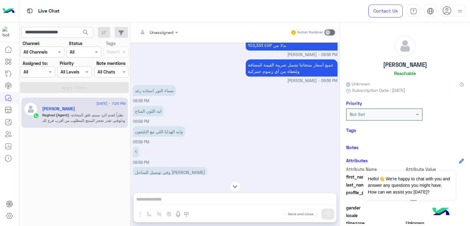
click at [143, 91] on p "مساء النور استاذه رغد" at bounding box center [154, 90] width 43 height 11
click at [147, 113] on p "ايه اللون المتاح" at bounding box center [148, 111] width 31 height 11
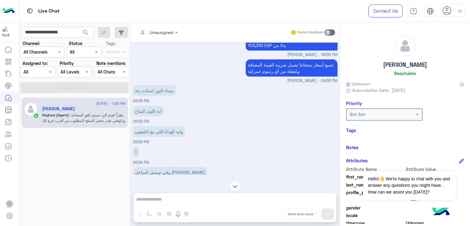
click at [154, 138] on div "وايه الهدايا اللي مع التليفون" at bounding box center [159, 131] width 52 height 14
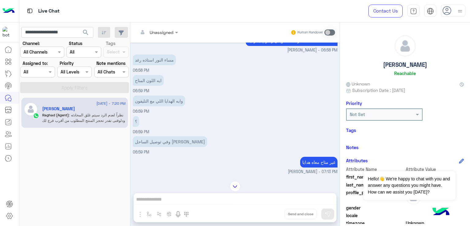
click at [150, 140] on p "وفي توصيل الساحل الشمالي" at bounding box center [170, 141] width 74 height 11
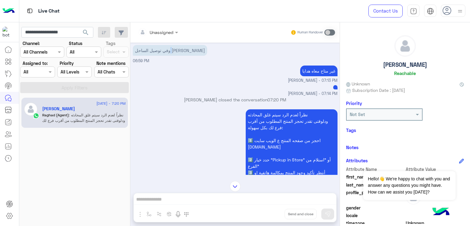
scroll to position [332, 0]
click at [279, 108] on div "نظراً لعدم الرد سيتم غلق المحادثه ودلوقتى تقدر تحجز المنتج المطلوب من أقرب فرع …" at bounding box center [292, 159] width 92 height 104
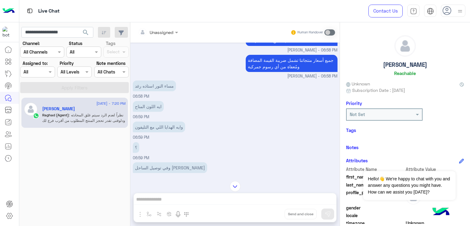
scroll to position [240, 0]
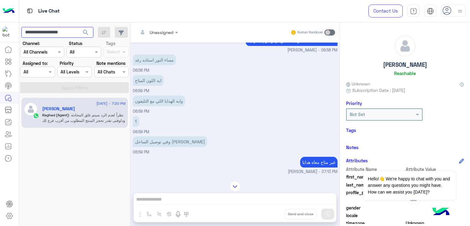
click at [47, 31] on input "**********" at bounding box center [57, 32] width 72 height 11
paste input "text"
click at [87, 30] on span "search" at bounding box center [85, 32] width 7 height 7
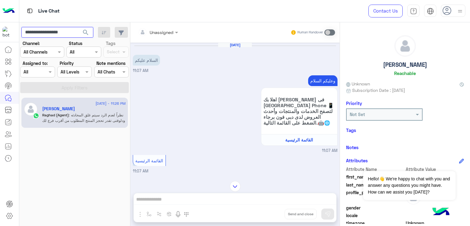
click at [58, 28] on input "**********" at bounding box center [57, 32] width 72 height 11
paste input "text"
click at [84, 33] on span "search" at bounding box center [85, 32] width 7 height 7
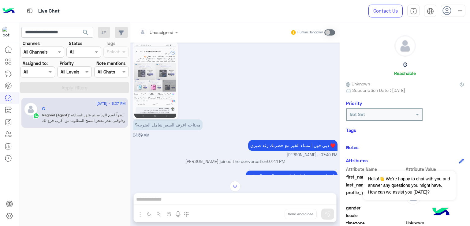
scroll to position [357, 0]
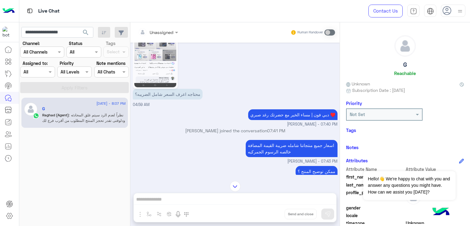
click at [174, 99] on p "محتاجه اعرف السعر شامل الضريبه؟" at bounding box center [168, 94] width 70 height 11
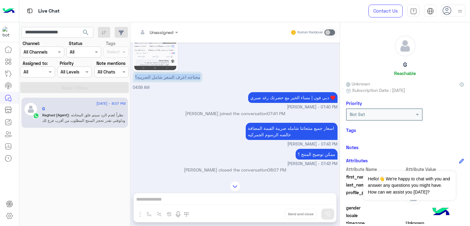
scroll to position [388, 0]
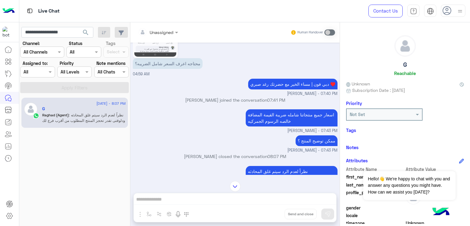
click at [277, 89] on p "دبي فون | مساء الخير مع حضرتك رغد صبري ♥️" at bounding box center [292, 84] width 89 height 11
click at [275, 114] on p "اسعار جميع منتجاتنا شامله ضريبة القيمة المضافة خالصه الرسوم الجمركيه" at bounding box center [292, 117] width 92 height 17
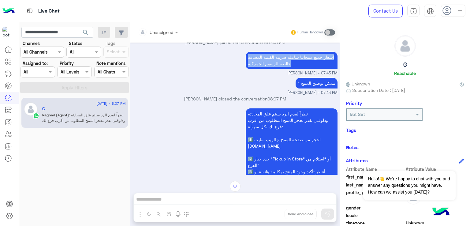
scroll to position [449, 0]
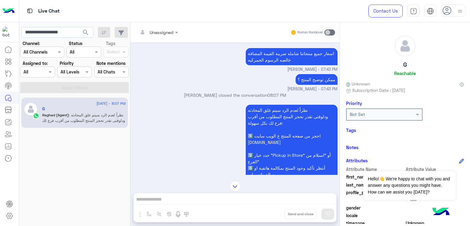
click at [299, 79] on p "ممكن توضيح المنتج ؟" at bounding box center [316, 79] width 42 height 11
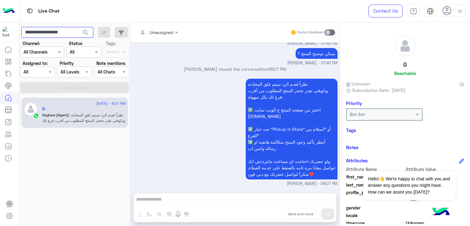
click at [55, 29] on input "**********" at bounding box center [57, 32] width 72 height 11
paste input "text"
click at [88, 32] on span "search" at bounding box center [85, 32] width 7 height 7
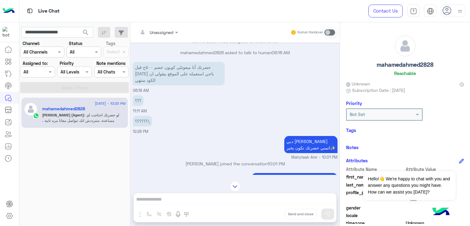
scroll to position [518, 0]
click at [188, 71] on p "حضرتك أنا مبعوتلي كوبون خصم ٥٠٠ج قبل ٣١ اغسطس باجي استعمله على الموقع بيقولي ان…" at bounding box center [179, 73] width 92 height 24
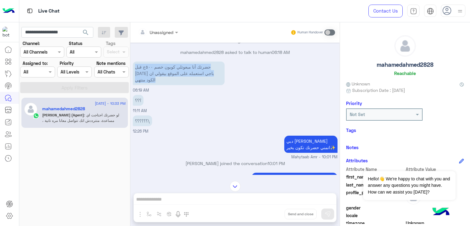
click at [188, 71] on p "حضرتك أنا مبعوتلي كوبون خصم ٥٠٠ج قبل ٣١ اغسطس باجي استعمله على الموقع بيقولي ان…" at bounding box center [179, 73] width 92 height 24
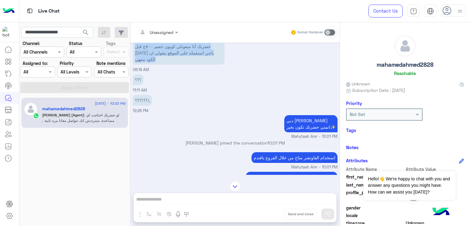
scroll to position [580, 0]
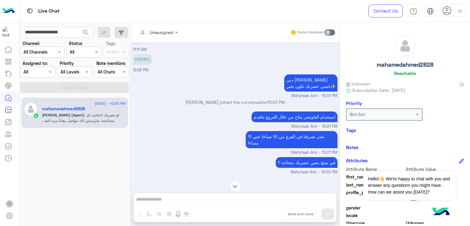
click at [303, 84] on p "دبي فون ماهيتاب عمرو اتمني حضرتك تكون بخير✨" at bounding box center [310, 82] width 53 height 17
click at [301, 120] on p "استخدام الفاوتشر متاح من خلال الفروع يافندم" at bounding box center [294, 116] width 86 height 11
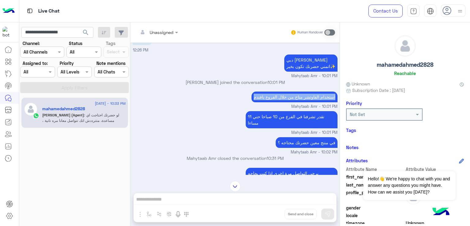
scroll to position [610, 0]
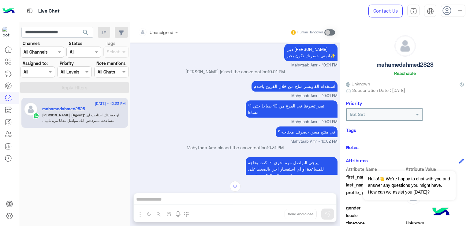
click at [273, 104] on p "تقدر تشرفنا في الفرع من 10 صباحا حتي 11 مساءا" at bounding box center [292, 108] width 92 height 17
click at [299, 126] on p "في منتج معين حضرتك محتاجه ؟" at bounding box center [307, 131] width 62 height 11
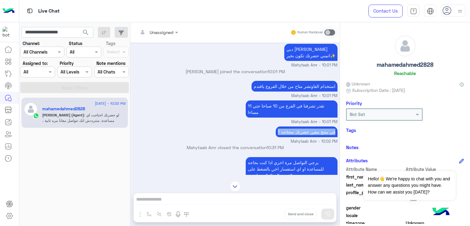
click at [299, 126] on p "في منتج معين حضرتك محتاجه ؟" at bounding box center [307, 131] width 62 height 11
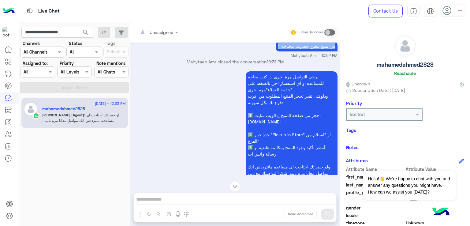
scroll to position [763, 0]
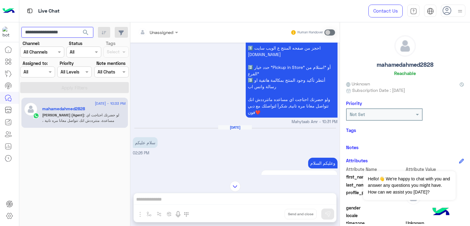
click at [53, 31] on input "**********" at bounding box center [57, 32] width 72 height 11
paste input "text"
click at [87, 32] on span "search" at bounding box center [85, 32] width 7 height 7
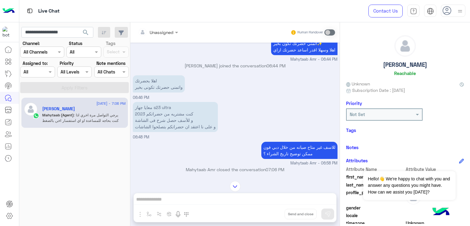
scroll to position [443, 0]
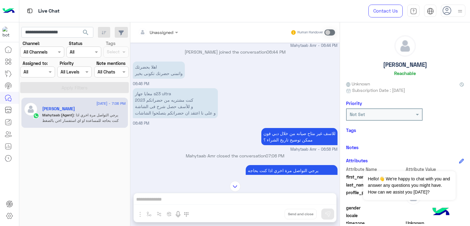
click at [157, 79] on p "اهلا بحضرتك واتمنى حضرتك تكونى بخير" at bounding box center [159, 69] width 52 height 17
click at [159, 113] on p "معايا جهاز s23 ultra كنت مشتريه من حضراتكم 2023 و للأسف حصل شرخ فى الشاشة و على…" at bounding box center [175, 103] width 85 height 30
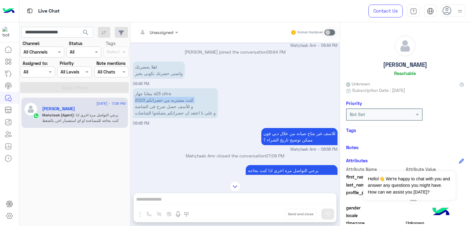
click at [159, 113] on p "معايا جهاز s23 ultra كنت مشتريه من حضراتكم 2023 و للأسف حصل شرخ فى الشاشة و على…" at bounding box center [175, 103] width 85 height 30
click at [176, 118] on p "معايا جهاز s23 ultra كنت مشتريه من حضراتكم 2023 و للأسف حصل شرخ فى الشاشة و على…" at bounding box center [175, 103] width 85 height 30
click at [175, 118] on p "معايا جهاز s23 ultra كنت مشتريه من حضراتكم 2023 و للأسف حصل شرخ فى الشاشة و على…" at bounding box center [175, 103] width 85 height 30
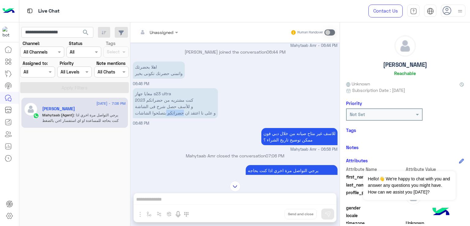
click at [175, 118] on p "معايا جهاز s23 ultra كنت مشتريه من حضراتكم 2023 و للأسف حصل شرخ فى الشاشة و على…" at bounding box center [175, 103] width 85 height 30
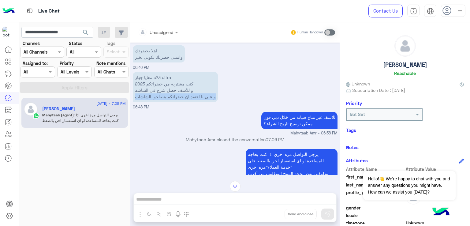
scroll to position [474, 0]
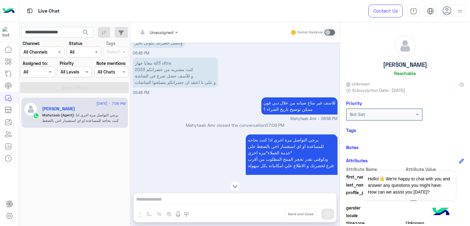
click at [307, 114] on p "للاسف غير متاح صيانه من خلال دبي فون ممكن توضيح تاريخ الشراء ؟" at bounding box center [299, 105] width 76 height 17
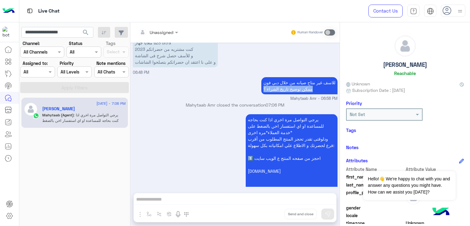
scroll to position [565, 0]
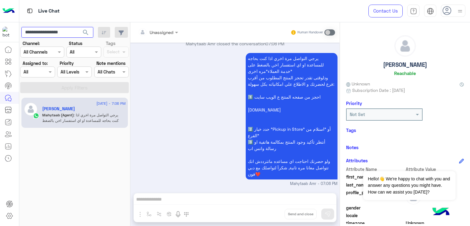
click at [65, 33] on input "**********" at bounding box center [57, 32] width 72 height 11
paste input "text"
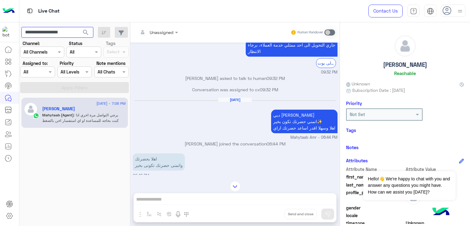
scroll to position [412, 0]
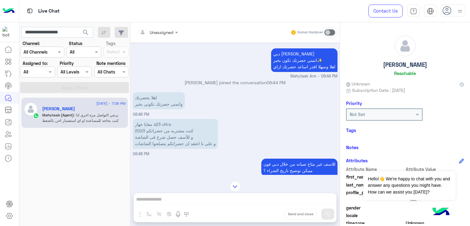
click at [165, 109] on p "اهلا بحضرتك واتمنى حضرتك تكونى بخير" at bounding box center [159, 100] width 52 height 17
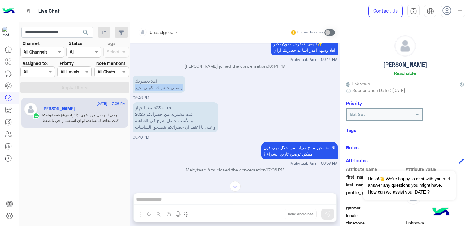
scroll to position [443, 0]
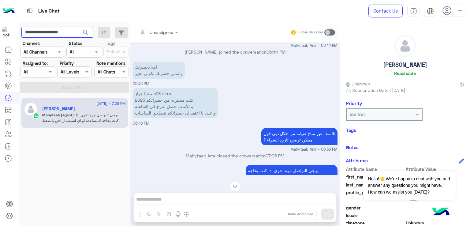
click at [46, 29] on input "**********" at bounding box center [57, 32] width 72 height 11
paste input "text"
click at [85, 30] on span "search" at bounding box center [85, 32] width 7 height 7
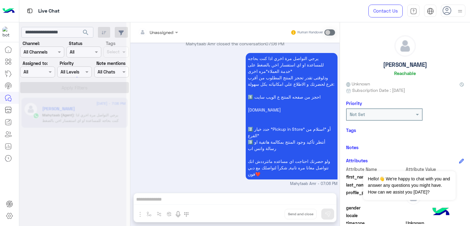
scroll to position [565, 0]
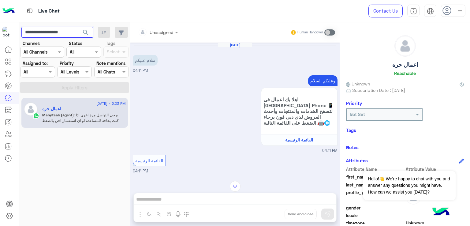
click at [55, 29] on input "**********" at bounding box center [57, 32] width 72 height 11
paste input "text"
click at [88, 34] on span "search" at bounding box center [85, 32] width 7 height 7
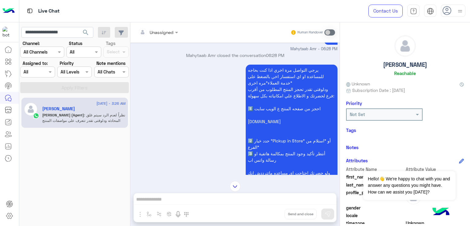
scroll to position [2119, 0]
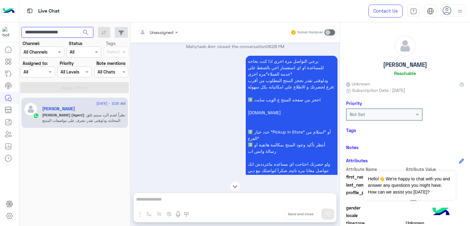
click at [49, 31] on input "**********" at bounding box center [57, 32] width 72 height 11
paste input "text"
click at [87, 30] on span "search" at bounding box center [85, 32] width 7 height 7
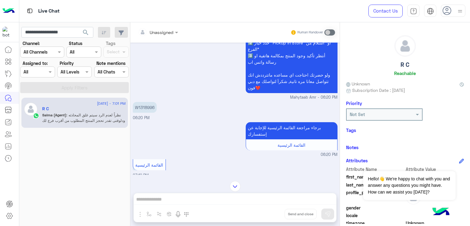
scroll to position [694, 0]
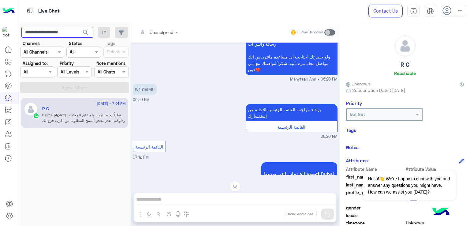
click at [56, 31] on input "**********" at bounding box center [57, 32] width 72 height 11
paste input "text"
click at [86, 39] on button "search" at bounding box center [85, 33] width 15 height 13
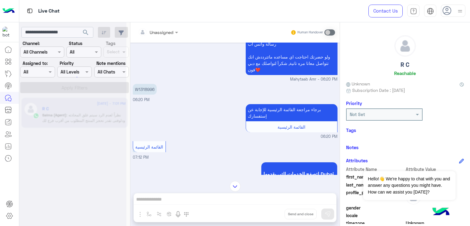
click at [88, 32] on div at bounding box center [72, 115] width 107 height 226
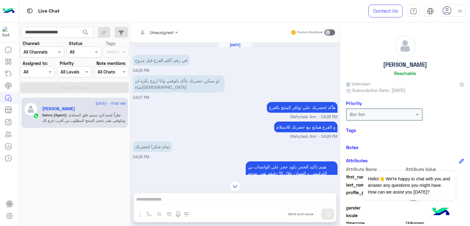
scroll to position [717, 0]
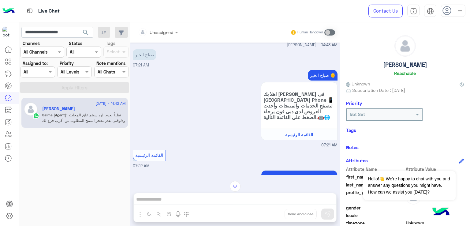
click at [61, 42] on div "Channel: Channel All Channels" at bounding box center [42, 48] width 44 height 17
click at [61, 36] on input "**********" at bounding box center [57, 32] width 72 height 11
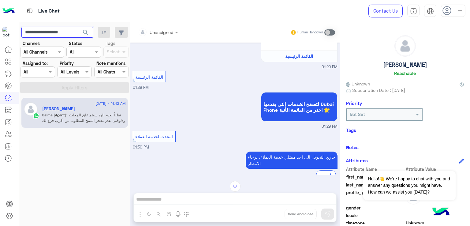
scroll to position [688, 0]
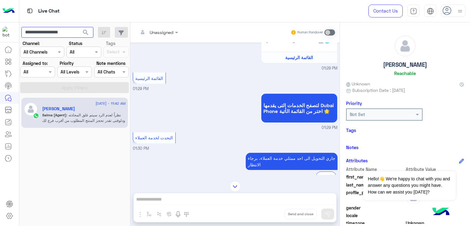
paste input "text"
click at [89, 37] on button "search" at bounding box center [85, 33] width 15 height 13
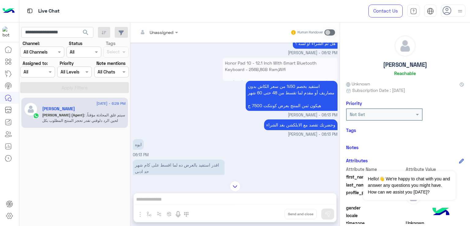
scroll to position [270, 0]
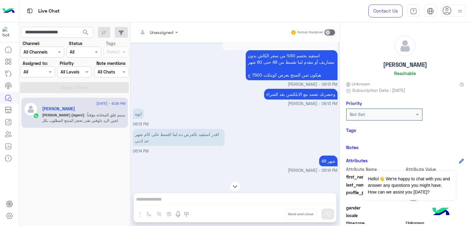
click at [288, 99] on p "وحضرتك تقصد مع الابلكشن بغد الشراء" at bounding box center [300, 94] width 73 height 11
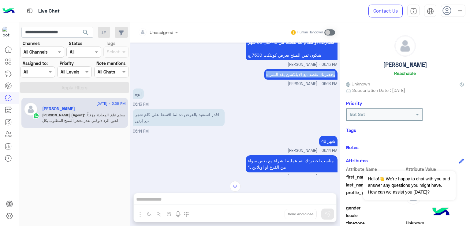
scroll to position [301, 0]
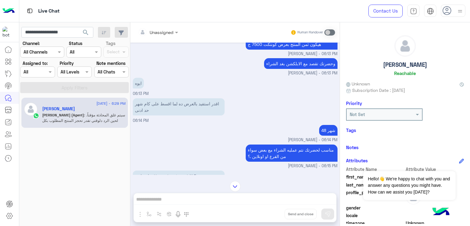
click at [180, 113] on p "اقدر استفيد بالعرض ده لما اقسط على كام شهر حد ادنى" at bounding box center [179, 106] width 92 height 17
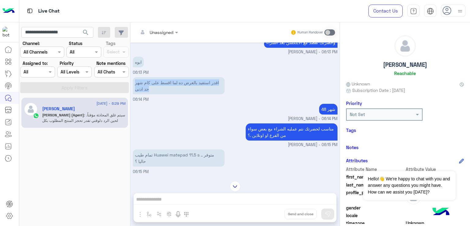
scroll to position [362, 0]
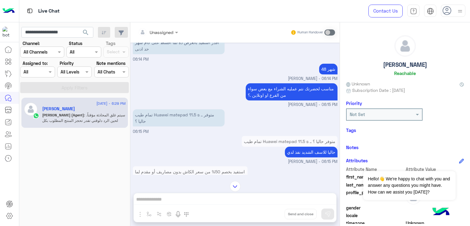
click at [297, 100] on p "مناسب لحضرتك نتم عمليه الشراء مع بعض سواء من الفرع او اونلاين .؟" at bounding box center [292, 91] width 92 height 17
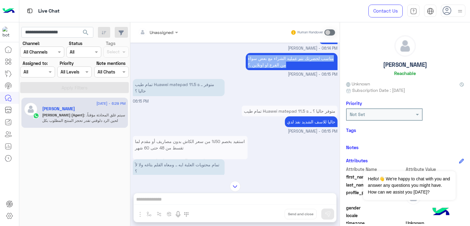
scroll to position [392, 0]
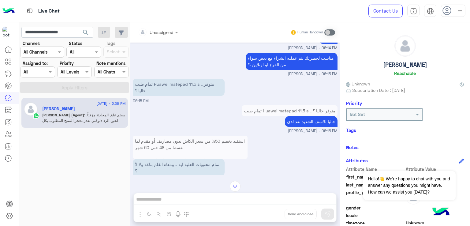
click at [302, 127] on p "حاليا للاسف الشديد نفذ لدي" at bounding box center [311, 121] width 53 height 11
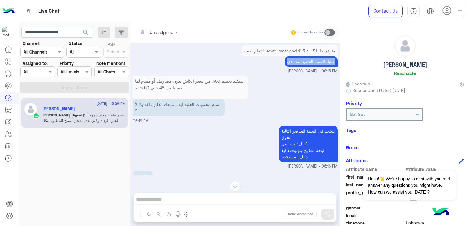
scroll to position [454, 0]
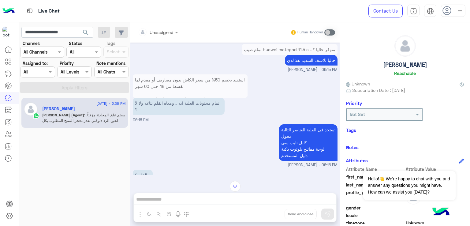
click at [160, 115] on p "تمام محتويات العلبة ايه .. ومعاه القلم بتاغه ولا لأ ؟" at bounding box center [179, 106] width 92 height 17
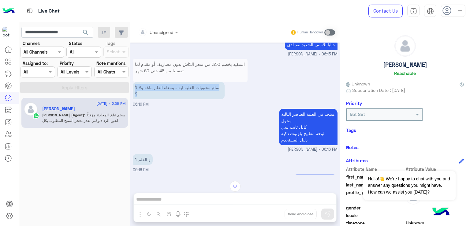
scroll to position [484, 0]
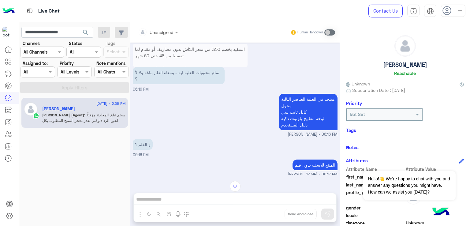
click at [293, 121] on p "ستجد في العلبة العناصر التالية: محول كابل تايب سي لوحة مفاتيح بلوتوث ذكية دليل …" at bounding box center [308, 112] width 58 height 36
click at [294, 130] on p "ستجد في العلبة العناصر التالية: محول كابل تايب سي لوحة مفاتيح بلوتوث ذكية دليل …" at bounding box center [308, 112] width 58 height 36
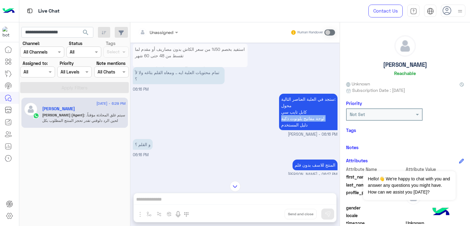
click at [294, 130] on p "ستجد في العلبة العناصر التالية: محول كابل تايب سي لوحة مفاتيح بلوتوث ذكية دليل …" at bounding box center [308, 112] width 58 height 36
click at [293, 130] on p "ستجد في العلبة العناصر التالية: محول كابل تايب سي لوحة مفاتيح بلوتوث ذكية دليل …" at bounding box center [308, 112] width 58 height 36
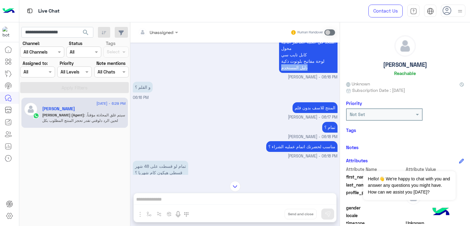
scroll to position [545, 0]
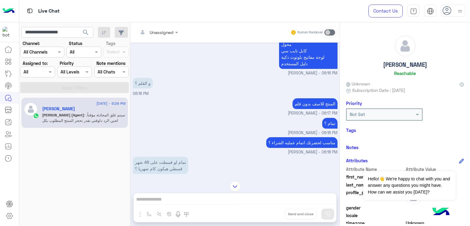
click at [307, 109] on p "المنتج للاسف بدون فلم" at bounding box center [314, 103] width 45 height 11
click at [326, 128] on p "تمام ؟" at bounding box center [329, 123] width 15 height 11
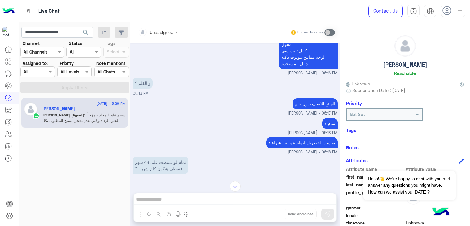
click at [308, 148] on p "مناسب لحضرتك اتمام عمليه الشراء ؟" at bounding box center [301, 142] width 71 height 11
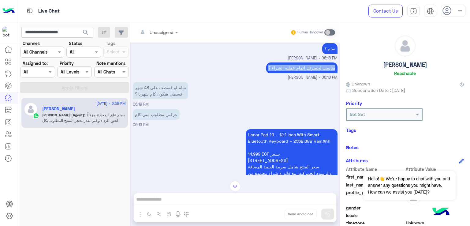
scroll to position [637, 0]
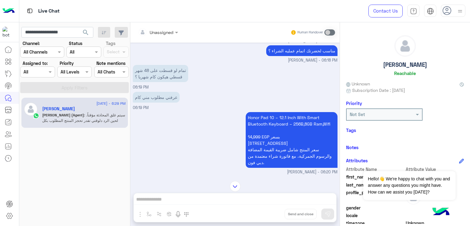
click at [150, 82] on p "تمام لو قسطت على 48 شهر قسطي هيكون كام شهريا ؟" at bounding box center [160, 73] width 55 height 17
click at [163, 102] on p "عرفني مطلوب مني كام" at bounding box center [156, 97] width 47 height 11
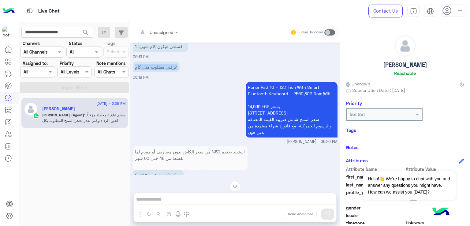
scroll to position [668, 0]
click at [279, 101] on p "Honor Pad 10 – 12.1 Inch With Smart Bluetooth Keyboard – 256B,8GB Ram,Wifi 14,9…" at bounding box center [292, 109] width 92 height 56
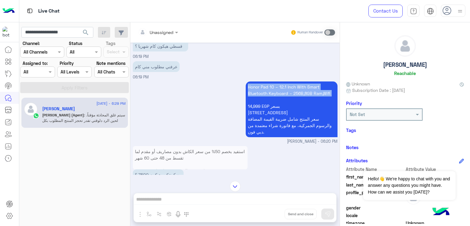
click at [279, 101] on p "Honor Pad 10 – 12.1 Inch With Smart Bluetooth Keyboard – 256B,8GB Ram,Wifi 14,9…" at bounding box center [292, 109] width 92 height 56
click at [270, 131] on p "Honor Pad 10 – 12.1 Inch With Smart Bluetooth Keyboard – 256B,8GB Ram,Wifi 14,9…" at bounding box center [292, 109] width 92 height 56
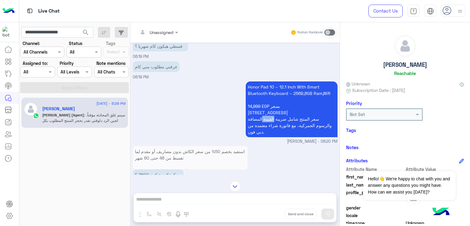
click at [270, 131] on p "Honor Pad 10 – 12.1 Inch With Smart Bluetooth Keyboard – 256B,8GB Ram,Wifi 14,9…" at bounding box center [292, 109] width 92 height 56
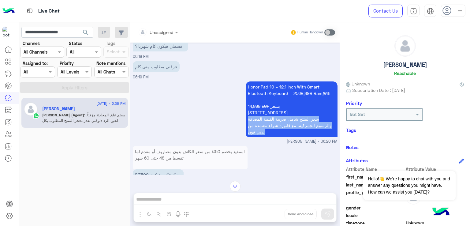
click at [270, 131] on p "Honor Pad 10 – 12.1 Inch With Smart Bluetooth Keyboard – 256B,8GB Ram,Wifi 14,9…" at bounding box center [292, 109] width 92 height 56
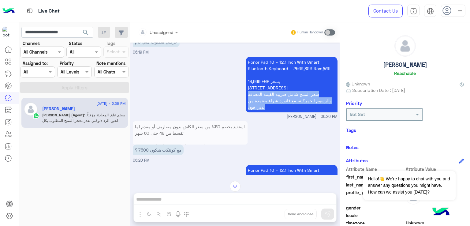
scroll to position [729, 0]
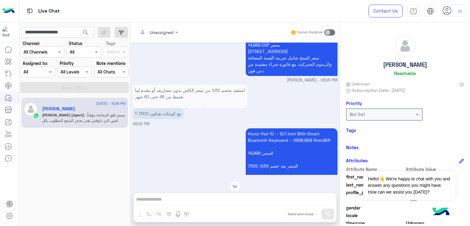
click at [152, 119] on p "مع كونتكت هيكون 7500 ؟" at bounding box center [158, 113] width 51 height 11
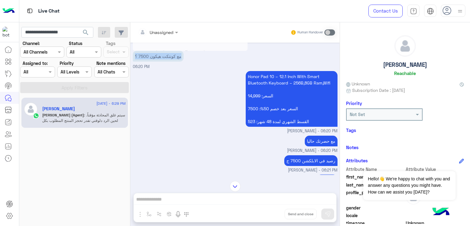
scroll to position [790, 0]
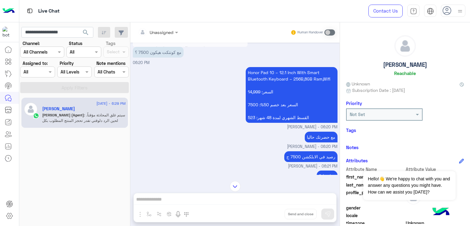
click at [266, 96] on p "Honor Pad 10 – 12.1 Inch With Smart Bluetooth Keyboard – 256B,8GB Ram,Wifi السع…" at bounding box center [292, 95] width 92 height 56
click at [269, 114] on p "Honor Pad 10 – 12.1 Inch With Smart Bluetooth Keyboard – 256B,8GB Ram,Wifi السع…" at bounding box center [292, 95] width 92 height 56
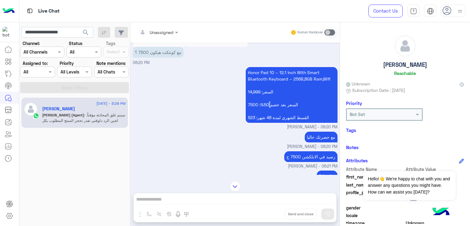
click at [269, 114] on p "Honor Pad 10 – 12.1 Inch With Smart Bluetooth Keyboard – 256B,8GB Ram,Wifi السع…" at bounding box center [292, 95] width 92 height 56
click at [274, 123] on p "Honor Pad 10 – 12.1 Inch With Smart Bluetooth Keyboard – 256B,8GB Ram,Wifi السع…" at bounding box center [292, 95] width 92 height 56
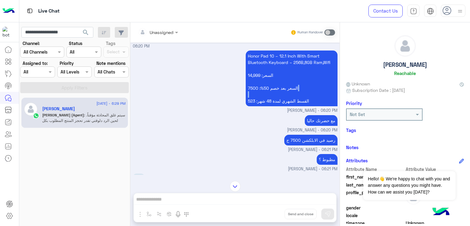
scroll to position [821, 0]
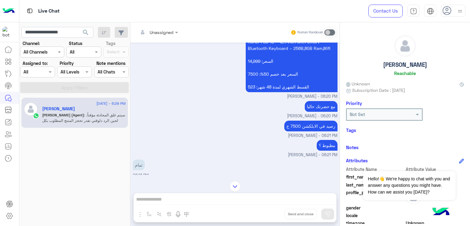
click at [314, 112] on p "مع حضرتك حاليا" at bounding box center [321, 106] width 33 height 11
click at [312, 131] on p "رصيد في الابلكشن 7500 ج" at bounding box center [310, 126] width 53 height 11
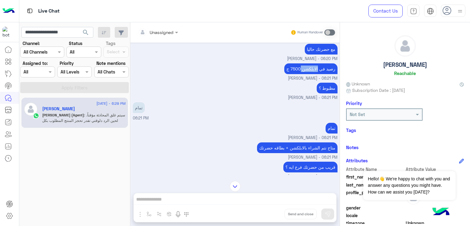
scroll to position [882, 0]
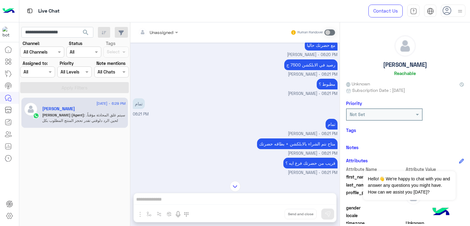
click at [325, 89] on p "مظبوط ؟" at bounding box center [327, 84] width 21 height 11
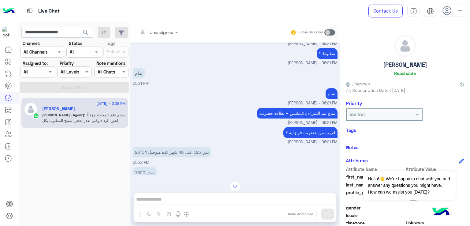
click at [295, 118] on p "متاح نتم الشراء بالابلكشن + بطاقه حضرتك" at bounding box center [297, 113] width 80 height 11
click at [299, 138] on p "قريب من حضرتك فرع ايه ؟" at bounding box center [310, 132] width 54 height 11
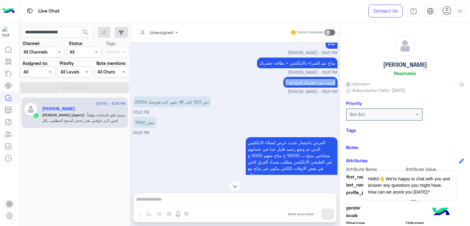
scroll to position [974, 0]
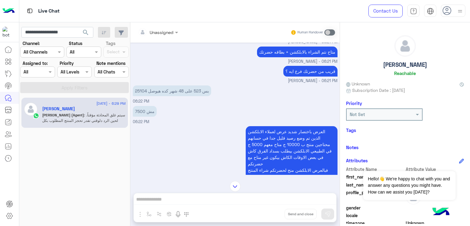
click at [173, 96] on p "بس 523 على 48 شهر كده هيوصل 25104" at bounding box center [172, 90] width 78 height 11
click at [145, 116] on div "مش 7500" at bounding box center [145, 111] width 24 height 14
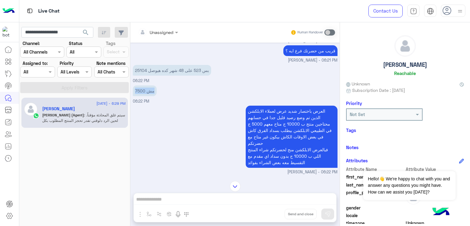
scroll to position [1035, 0]
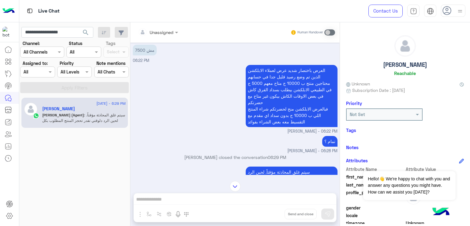
click at [299, 109] on p "العرض باختصار شديد عرض لعملاء الابلكشن الذين تم وضع رصيد قليل جدا في حسابهم محت…" at bounding box center [292, 96] width 92 height 62
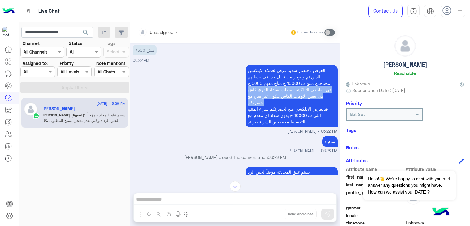
drag, startPoint x: 299, startPoint y: 109, endPoint x: 300, endPoint y: 143, distance: 34.3
click at [299, 109] on p "العرض باختصار شديد عرض لعملاء الابلكشن الذين تم وضع رصيد قليل جدا في حسابهم محت…" at bounding box center [292, 96] width 92 height 62
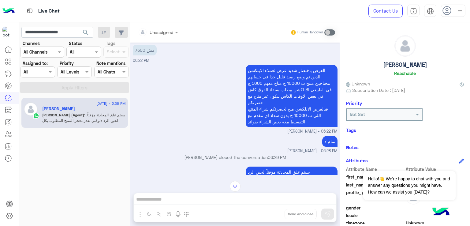
click at [300, 134] on span "Mohamed Yosseff - 06:22 PM" at bounding box center [312, 131] width 50 height 6
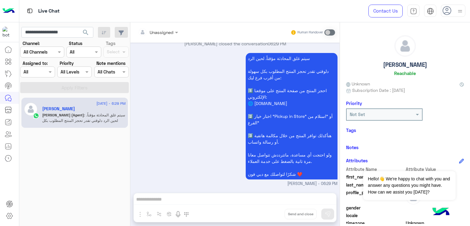
scroll to position [1160, 0]
click at [51, 31] on input "**********" at bounding box center [57, 32] width 72 height 11
paste input "text"
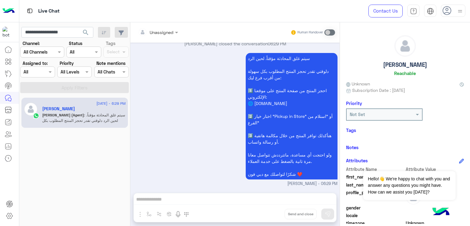
click at [87, 35] on span "search" at bounding box center [85, 32] width 7 height 7
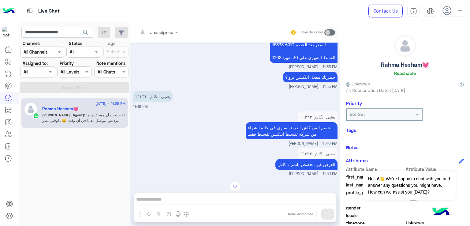
scroll to position [308, 0]
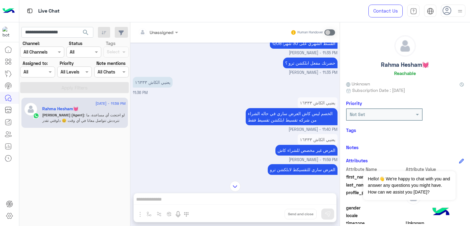
click at [267, 118] on p "الخصم ليس كاش العرض ساري في حاله الشراء من شركه تقسيط ابلكشن تقسيط فقط" at bounding box center [292, 116] width 92 height 17
click at [287, 149] on p "العرض غير مخصص للشراء كاش" at bounding box center [306, 150] width 62 height 11
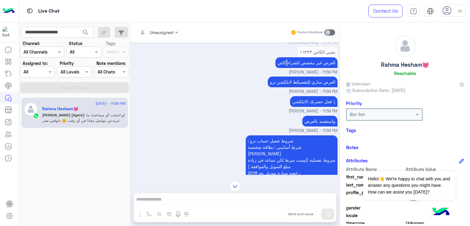
scroll to position [399, 0]
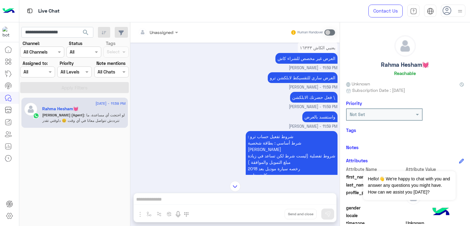
click at [309, 102] on p "فعل حضرتك الابلكشن \" at bounding box center [313, 97] width 47 height 11
click at [316, 120] on p "واستفسد بالعرض" at bounding box center [319, 116] width 35 height 11
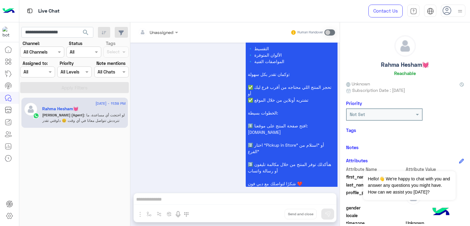
scroll to position [675, 0]
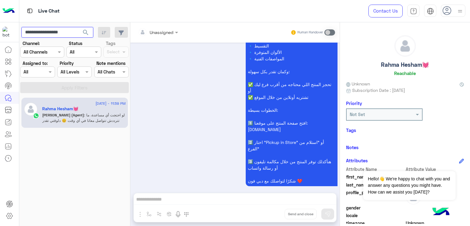
click at [53, 33] on input "**********" at bounding box center [57, 32] width 72 height 11
paste input "text"
click at [85, 30] on span "search" at bounding box center [85, 32] width 7 height 7
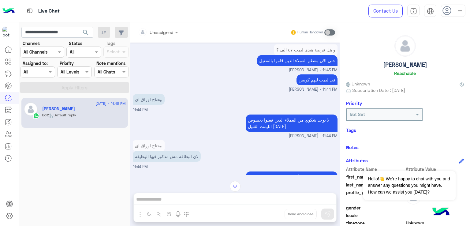
scroll to position [938, 0]
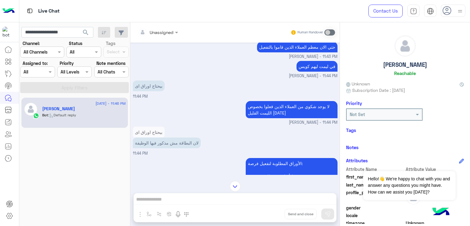
click at [272, 106] on p "لا يوجد شكوي من العملاء الذين فعلوا بخصوص الليمت القليل اليوم" at bounding box center [292, 109] width 92 height 17
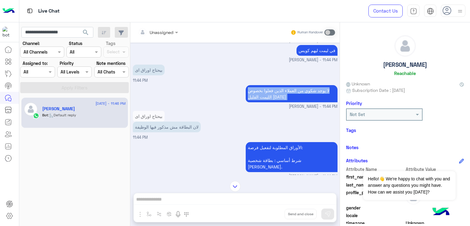
scroll to position [969, 0]
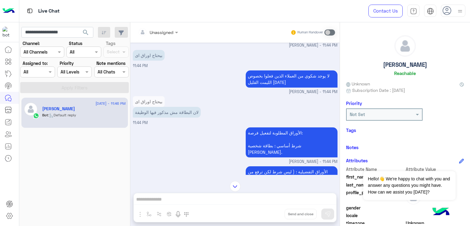
click at [299, 131] on p "الأوراق المطلوبة لتفعيل فرصة: شرط أساسي : بطاقة شخصية سارية." at bounding box center [292, 142] width 92 height 30
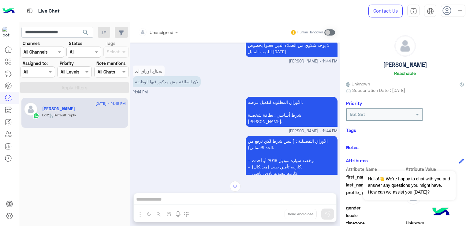
click at [277, 136] on p "الأوراق التفضيلية : ( ليس شرط لكن ترفع من الحد الائتماني). – رخصة سيارة موديل 2…" at bounding box center [292, 157] width 92 height 43
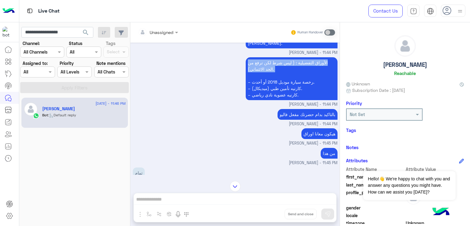
scroll to position [1091, 0]
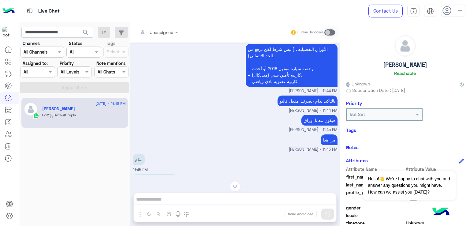
click at [300, 95] on p "بالتاكيد بدام حضرتك مفعل فاليو" at bounding box center [307, 100] width 60 height 11
click at [310, 115] on p "هيكون معانا اوراق" at bounding box center [319, 120] width 36 height 11
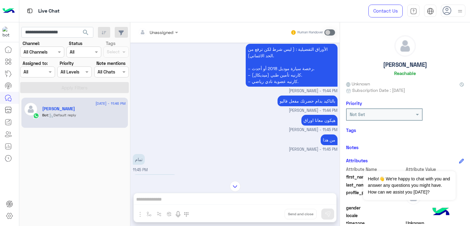
click at [321, 134] on div "من هذا" at bounding box center [329, 139] width 17 height 11
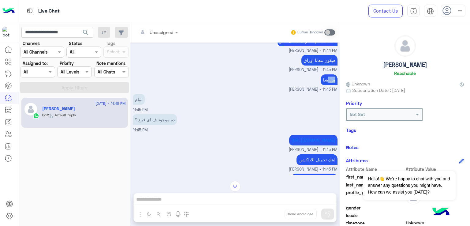
scroll to position [1153, 0]
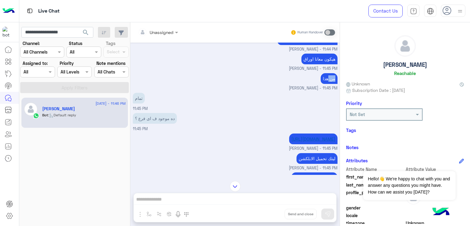
click at [291, 136] on link "https://play.google.com/store/apps/details?id=com.forsa.Forsa&hl=ar" at bounding box center [313, 138] width 44 height 5
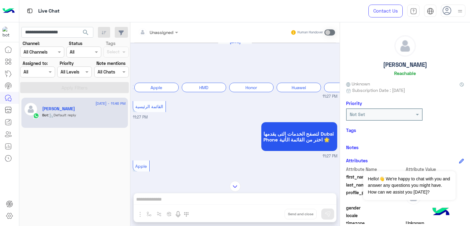
scroll to position [689, 0]
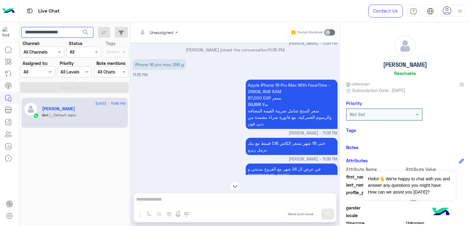
click at [52, 34] on input "**********" at bounding box center [57, 32] width 72 height 11
paste input "text"
type input "**********"
click at [79, 32] on button "search" at bounding box center [85, 33] width 15 height 13
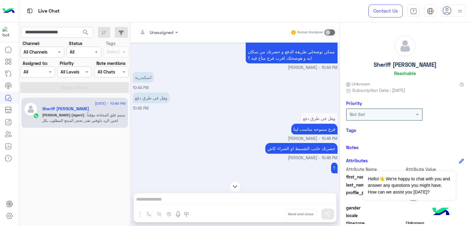
scroll to position [588, 0]
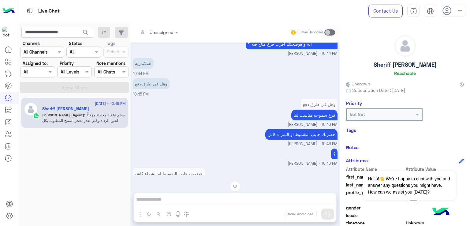
click at [301, 120] on p "فرع سموحه مناسب لينا" at bounding box center [314, 115] width 46 height 11
click at [294, 139] on p "حضرتك حابب التقسيط او الشراء كاش" at bounding box center [301, 134] width 72 height 11
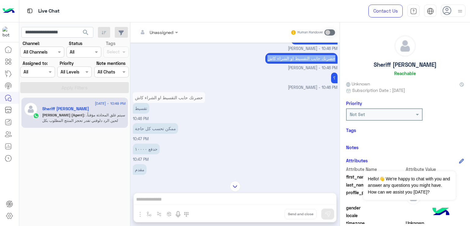
scroll to position [680, 0]
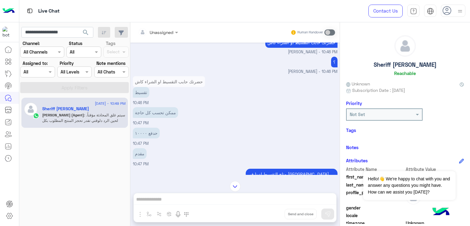
click at [150, 116] on p "ممكن تحسب كل حاجة" at bounding box center [155, 112] width 45 height 11
click at [155, 144] on div "حدفع ١٠٠٠٠ 10:47 PM" at bounding box center [235, 136] width 205 height 20
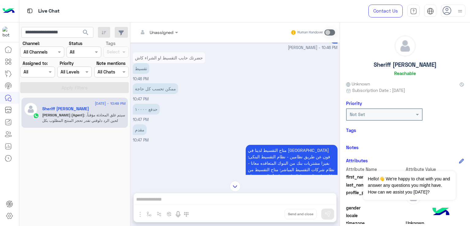
scroll to position [741, 0]
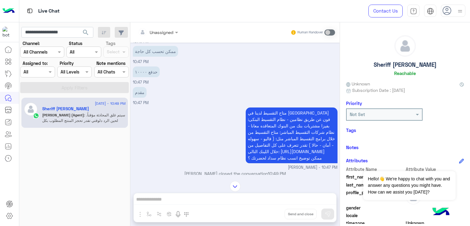
click at [300, 135] on span "متاح التقسيط لدينا في دبي فون عن طريق نظامين - نظام التقسيط البنكى: بفيزا مشتري…" at bounding box center [291, 135] width 87 height 50
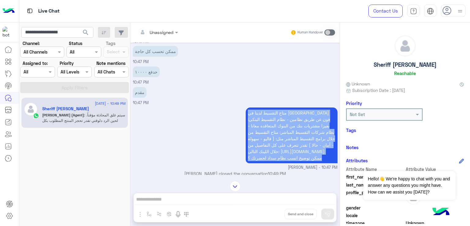
click at [300, 135] on span "متاح التقسيط لدينا في دبي فون عن طريق نظامين - نظام التقسيط البنكى: بفيزا مشتري…" at bounding box center [291, 135] width 87 height 50
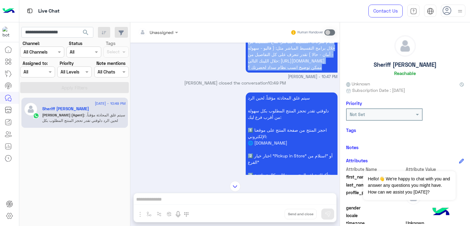
scroll to position [833, 0]
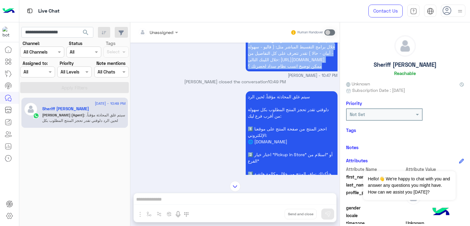
click at [256, 133] on p "سيتم غلق المحادثة مؤقتاً. لحين الرد دلوقتي تقدر تحجز المنتج المطلوب بكل سهولة م…" at bounding box center [292, 154] width 92 height 126
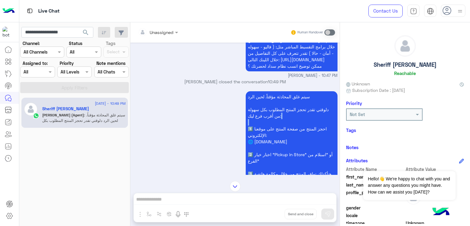
click at [256, 133] on p "سيتم غلق المحادثة مؤقتاً. لحين الرد دلوقتي تقدر تحجز المنتج المطلوب بكل سهولة م…" at bounding box center [292, 154] width 92 height 126
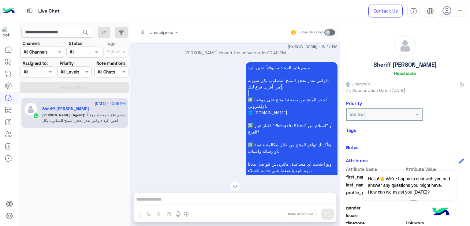
scroll to position [790, 0]
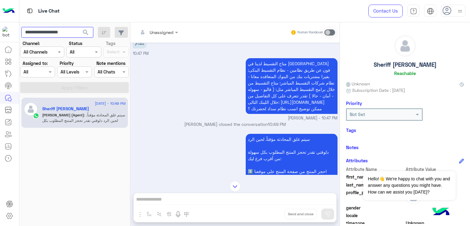
click at [48, 35] on input "**********" at bounding box center [57, 32] width 72 height 11
